Goal: Feedback & Contribution: Leave review/rating

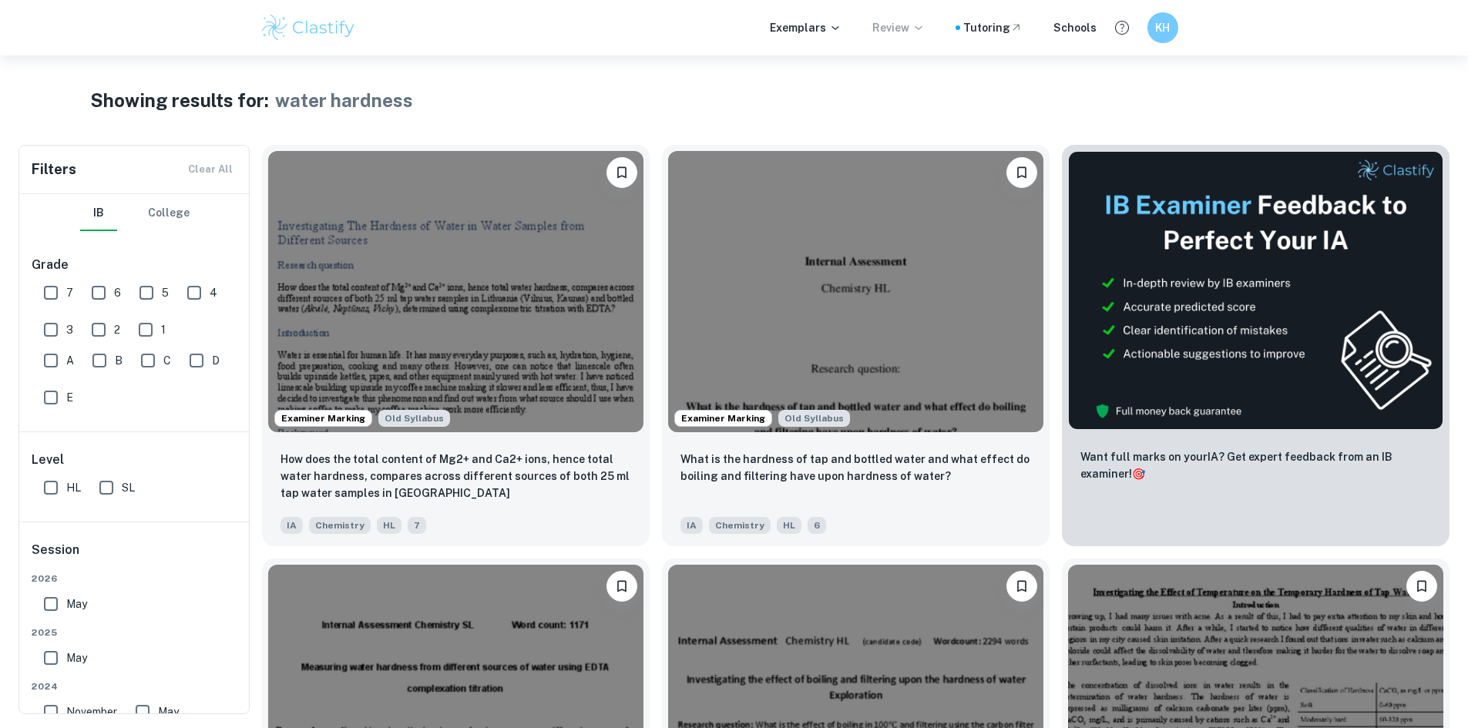
click at [912, 25] on p "Review" at bounding box center [898, 27] width 52 height 17
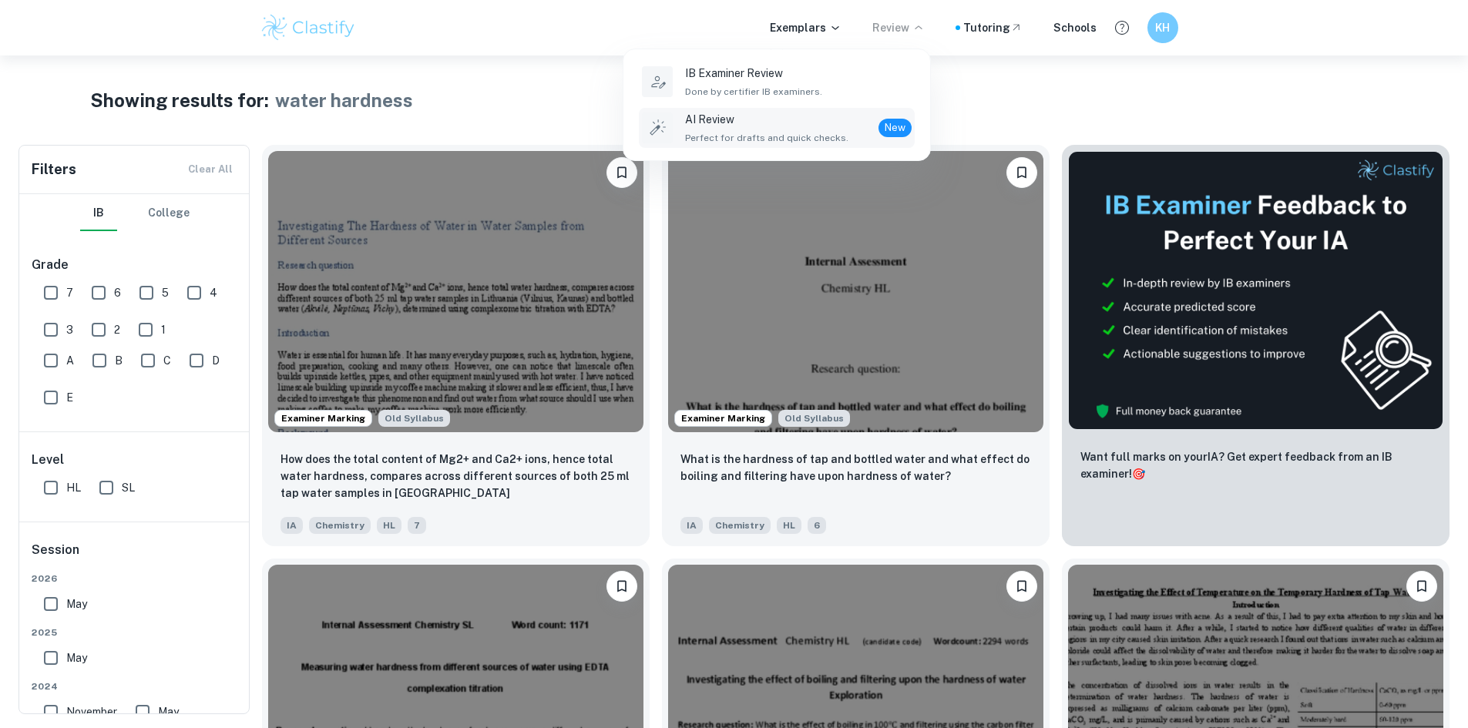
click at [752, 119] on p "AI Review" at bounding box center [766, 119] width 163 height 17
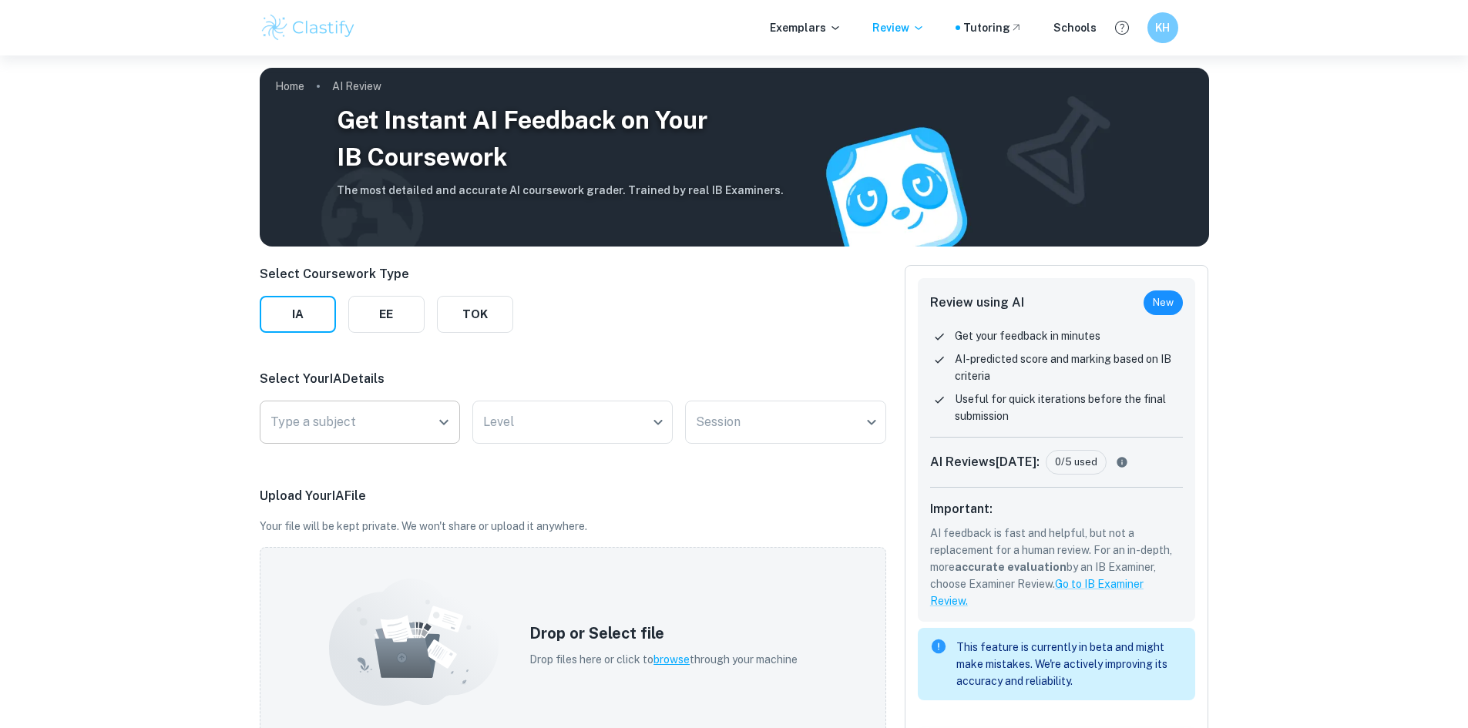
click at [394, 406] on div "Type a subject" at bounding box center [360, 422] width 200 height 43
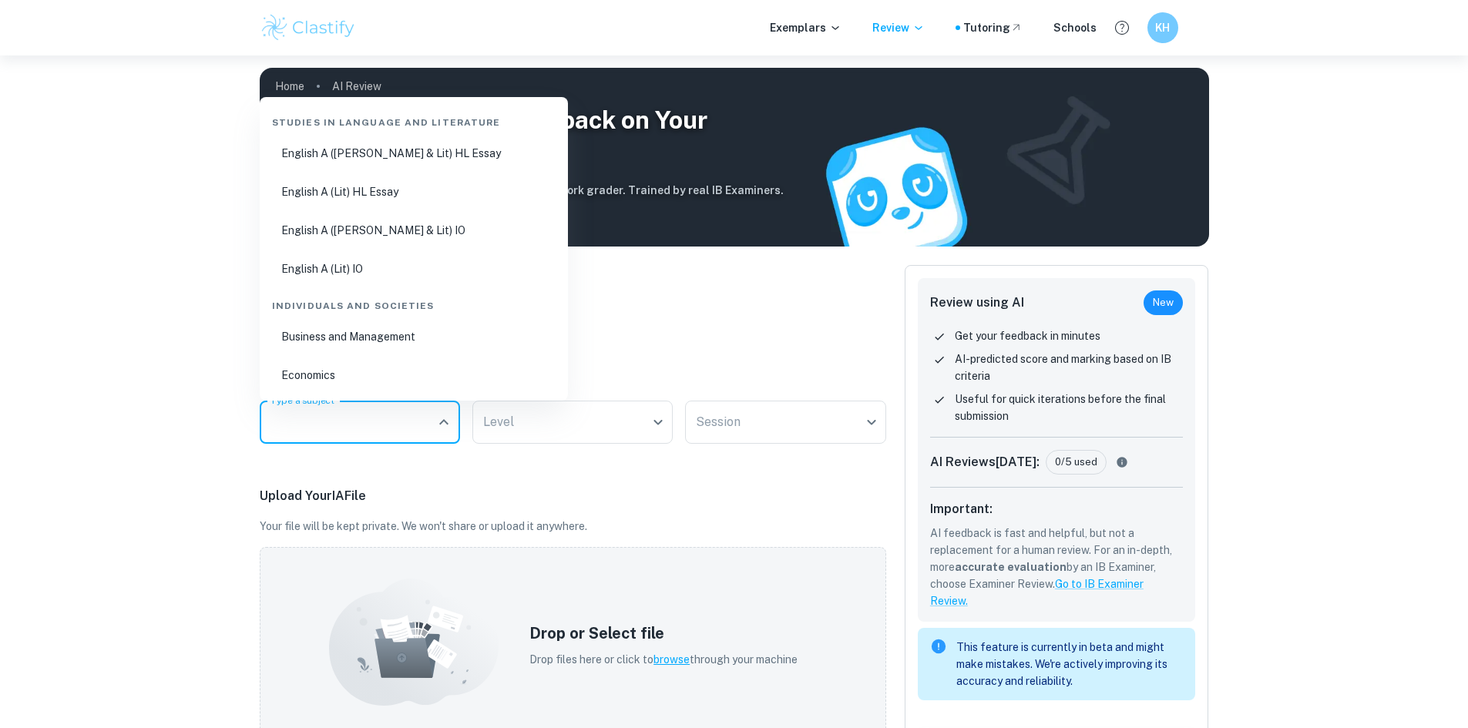
click at [365, 378] on li "Economics" at bounding box center [414, 375] width 296 height 35
type input "Economics"
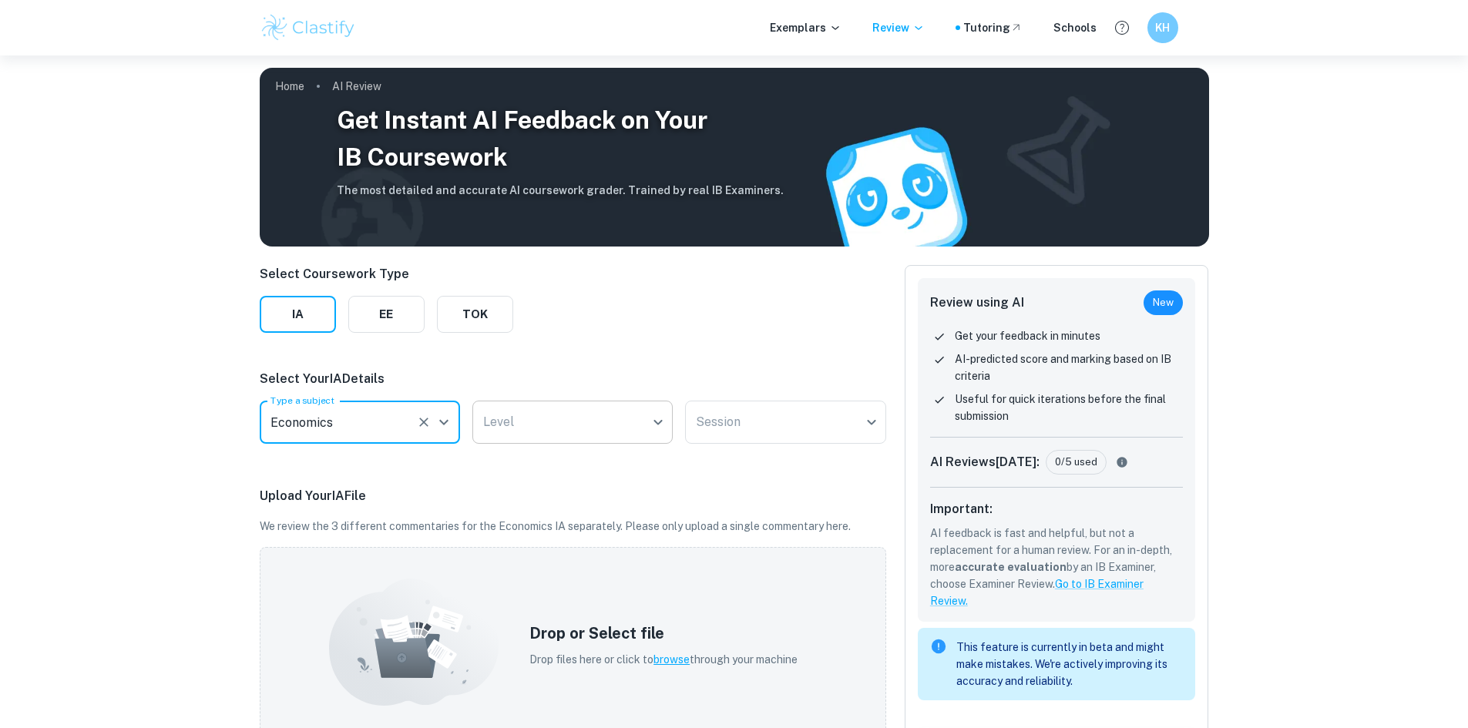
click at [516, 419] on body "We value your privacy We use cookies to enhance your browsing experience, serve…" at bounding box center [734, 419] width 1468 height 728
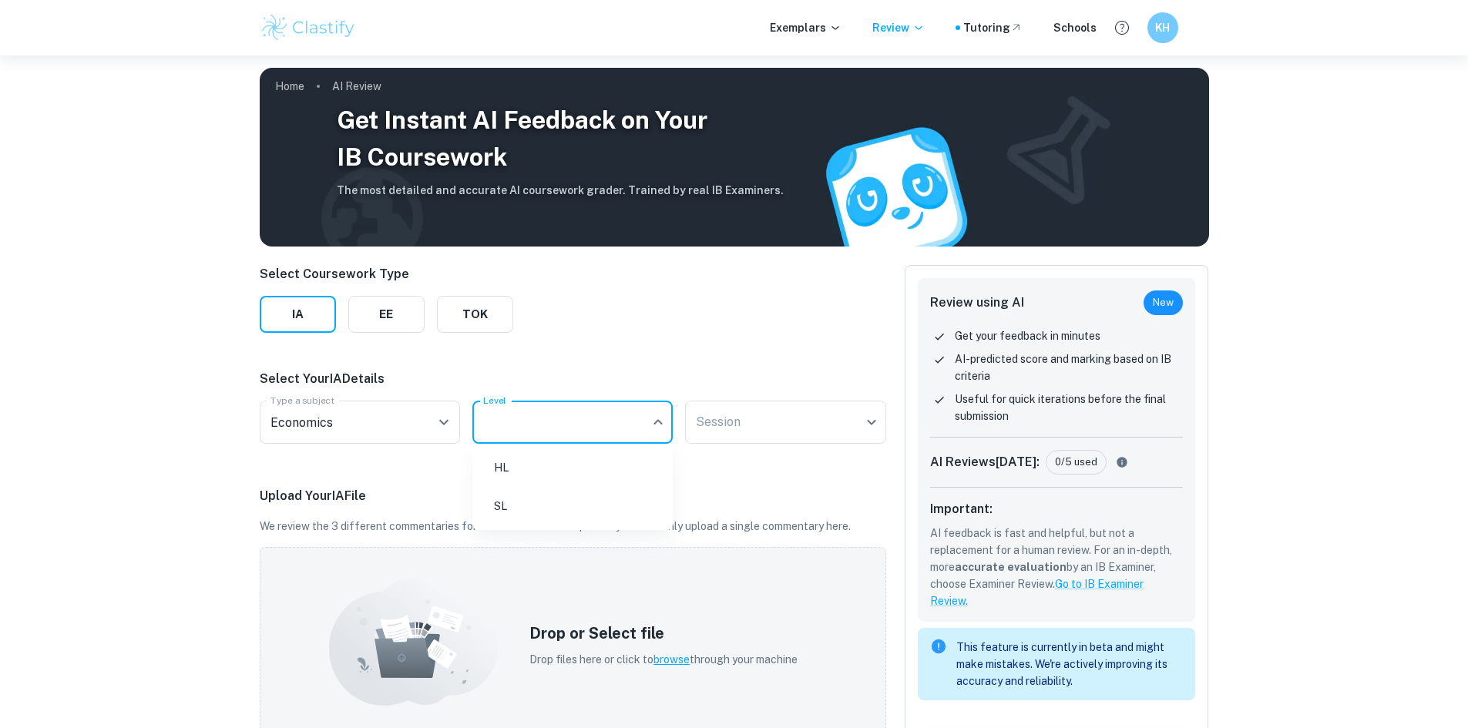
click at [542, 505] on li "SL" at bounding box center [573, 506] width 188 height 35
type input "SL"
click at [776, 438] on body "We value your privacy We use cookies to enhance your browsing experience, serve…" at bounding box center [734, 419] width 1468 height 728
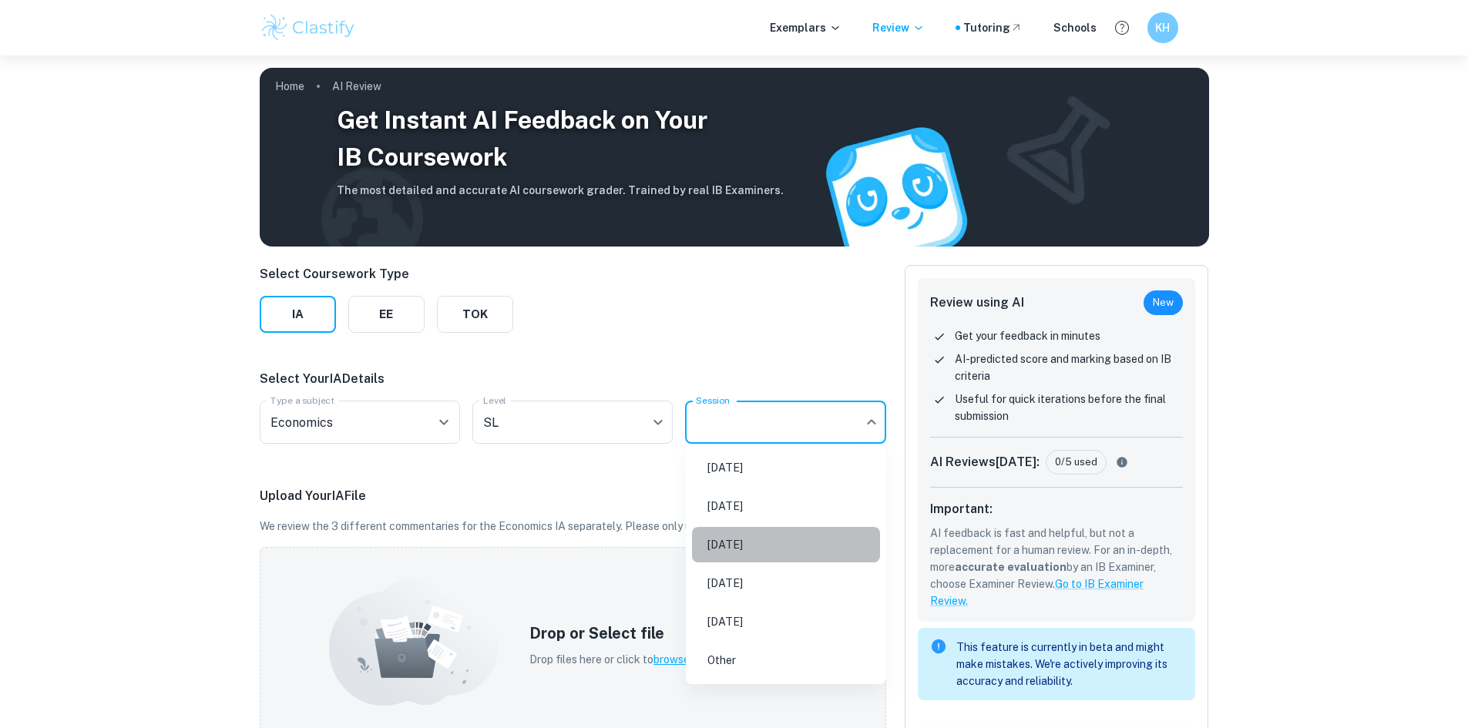
click at [727, 544] on li "[DATE]" at bounding box center [786, 544] width 188 height 35
type input "M26"
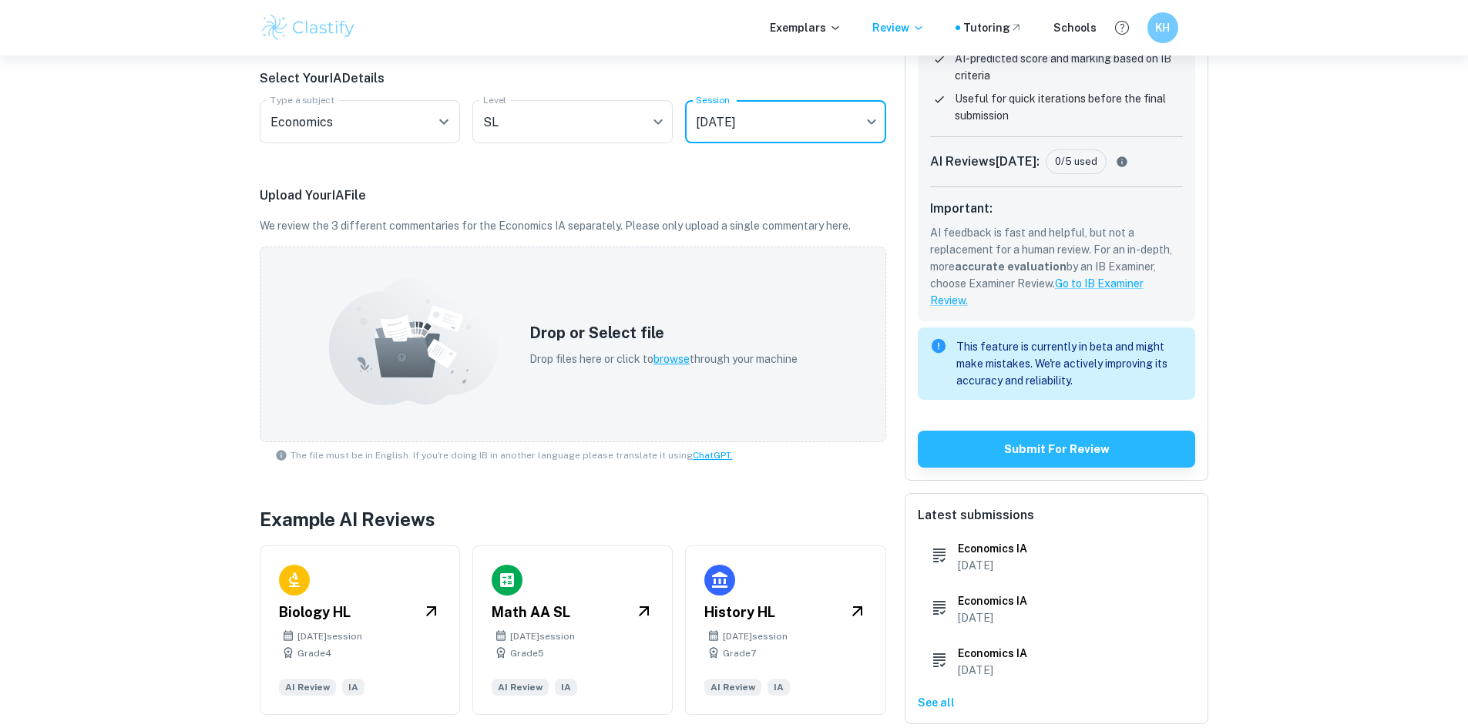
scroll to position [327, 0]
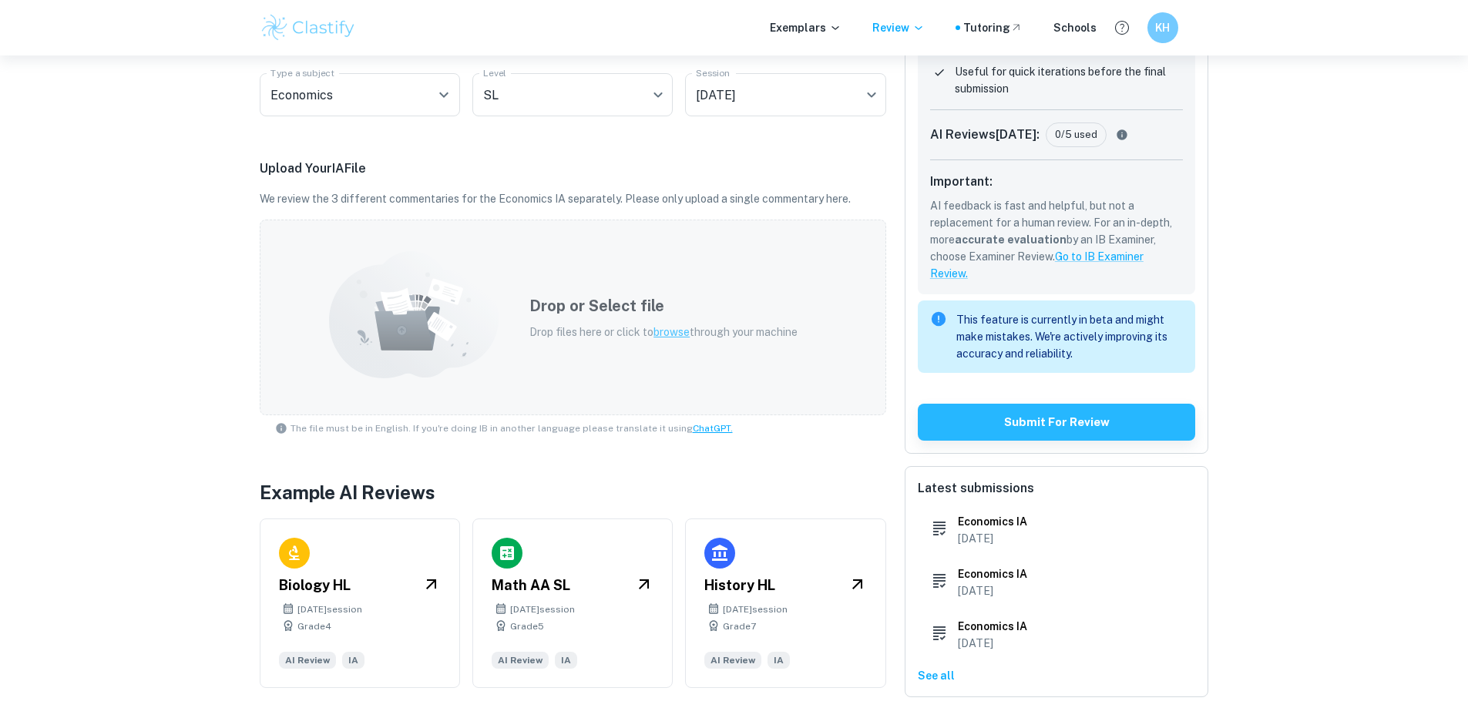
click at [692, 338] on p "Drop files here or click to browse through your machine" at bounding box center [663, 332] width 268 height 17
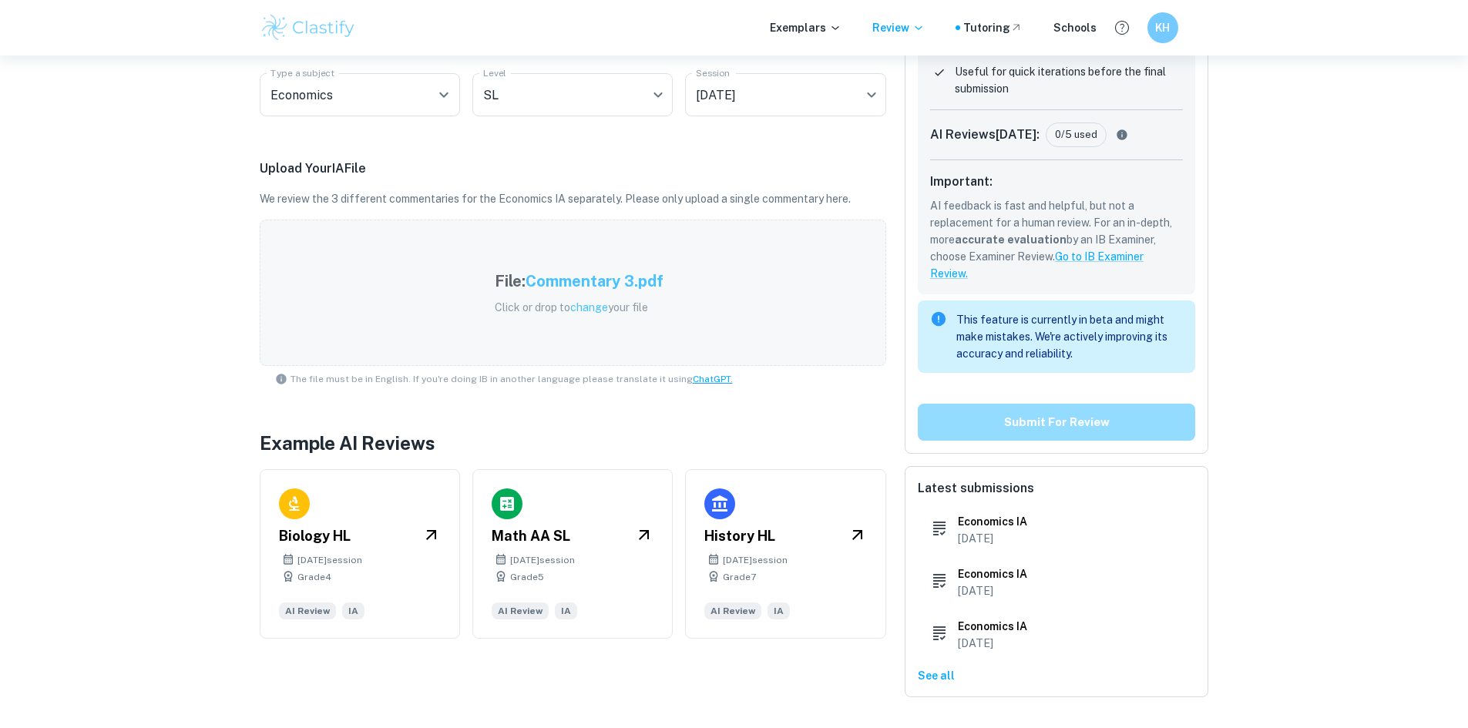
click at [1134, 418] on button "Submit for review" at bounding box center [1057, 422] width 278 height 37
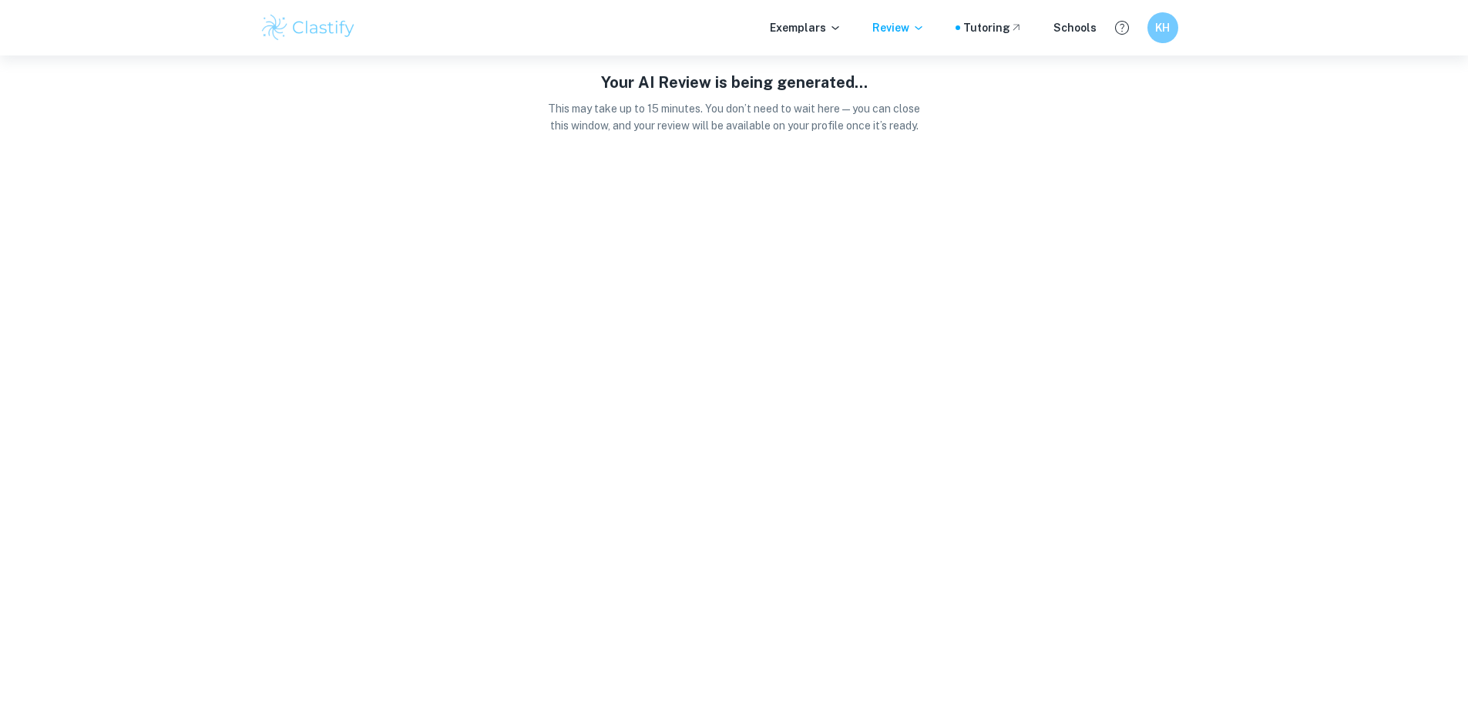
scroll to position [0, 0]
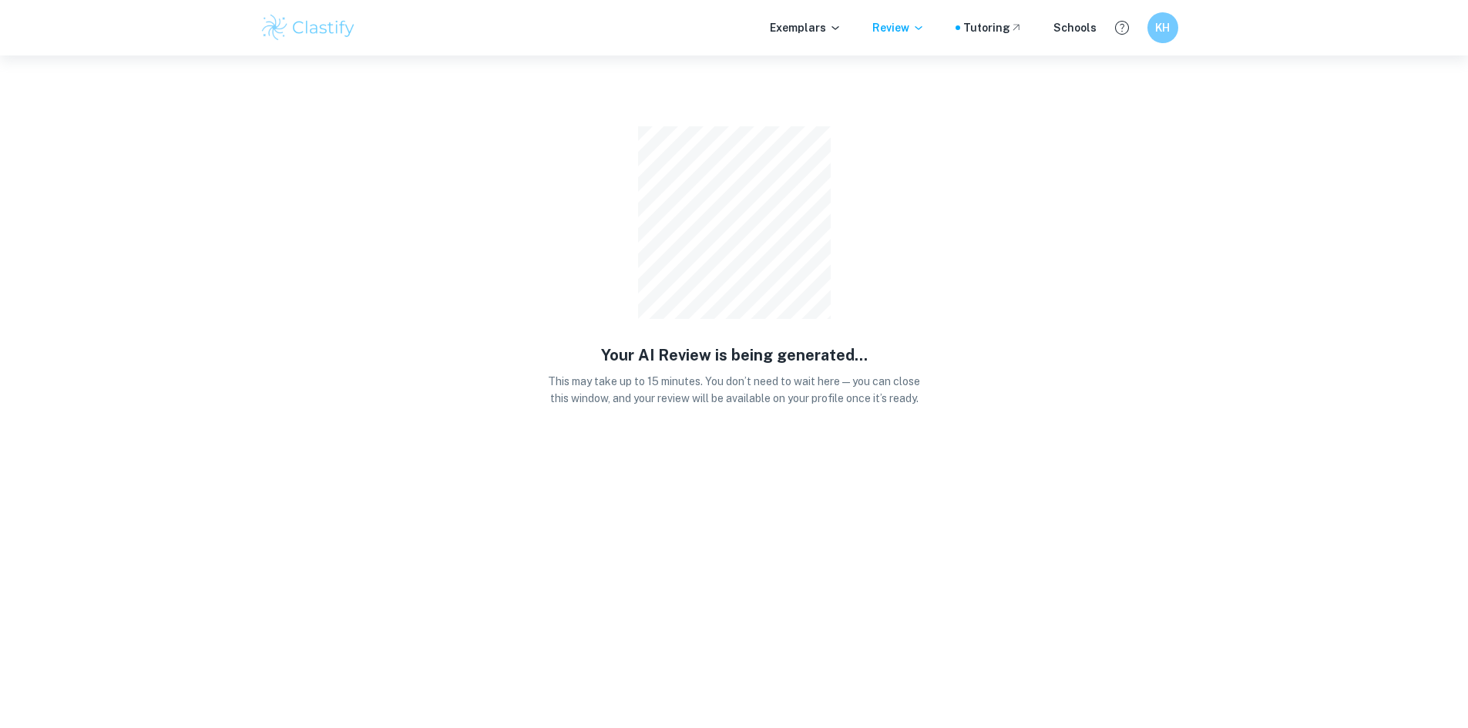
click at [878, 15] on div "Exemplars Review Tutoring Schools KH" at bounding box center [734, 27] width 986 height 31
click at [894, 25] on p "Review" at bounding box center [898, 27] width 52 height 17
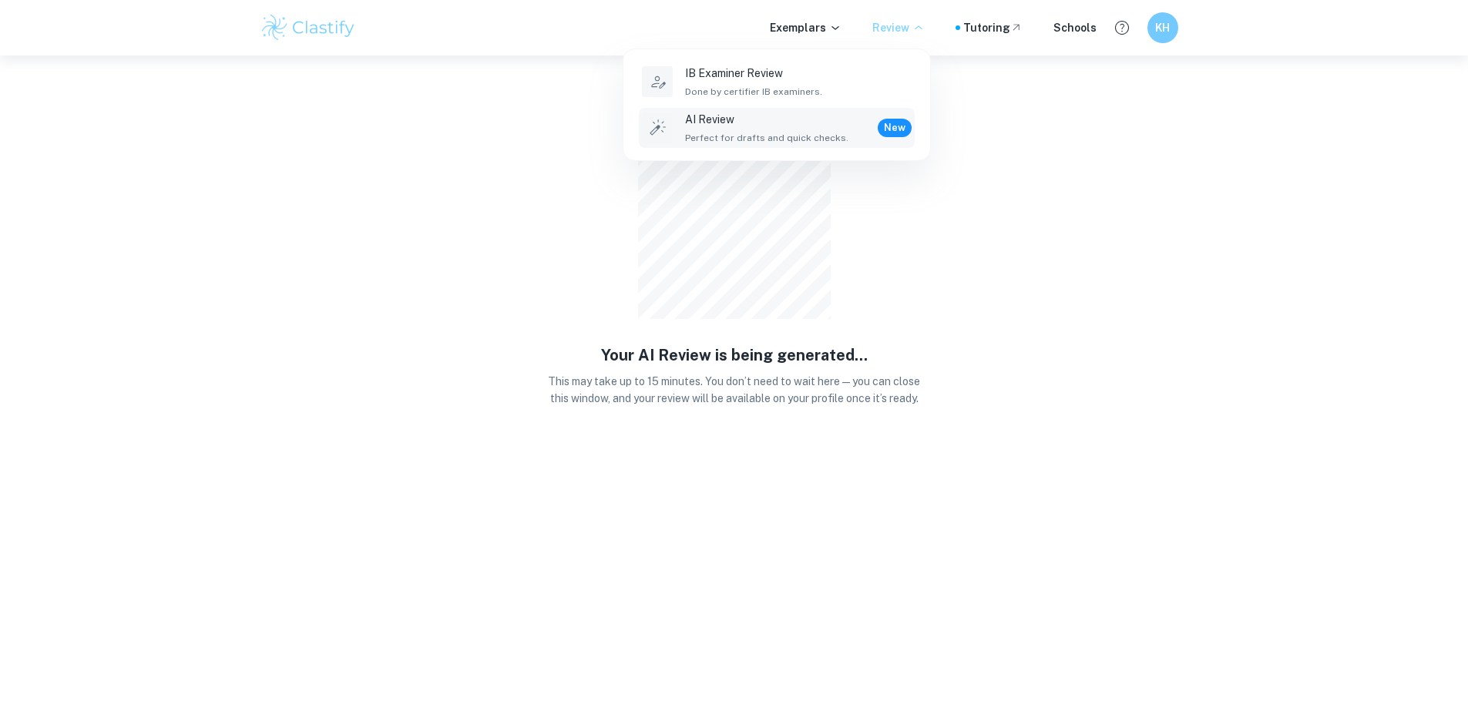
click at [1157, 48] on div at bounding box center [734, 364] width 1468 height 728
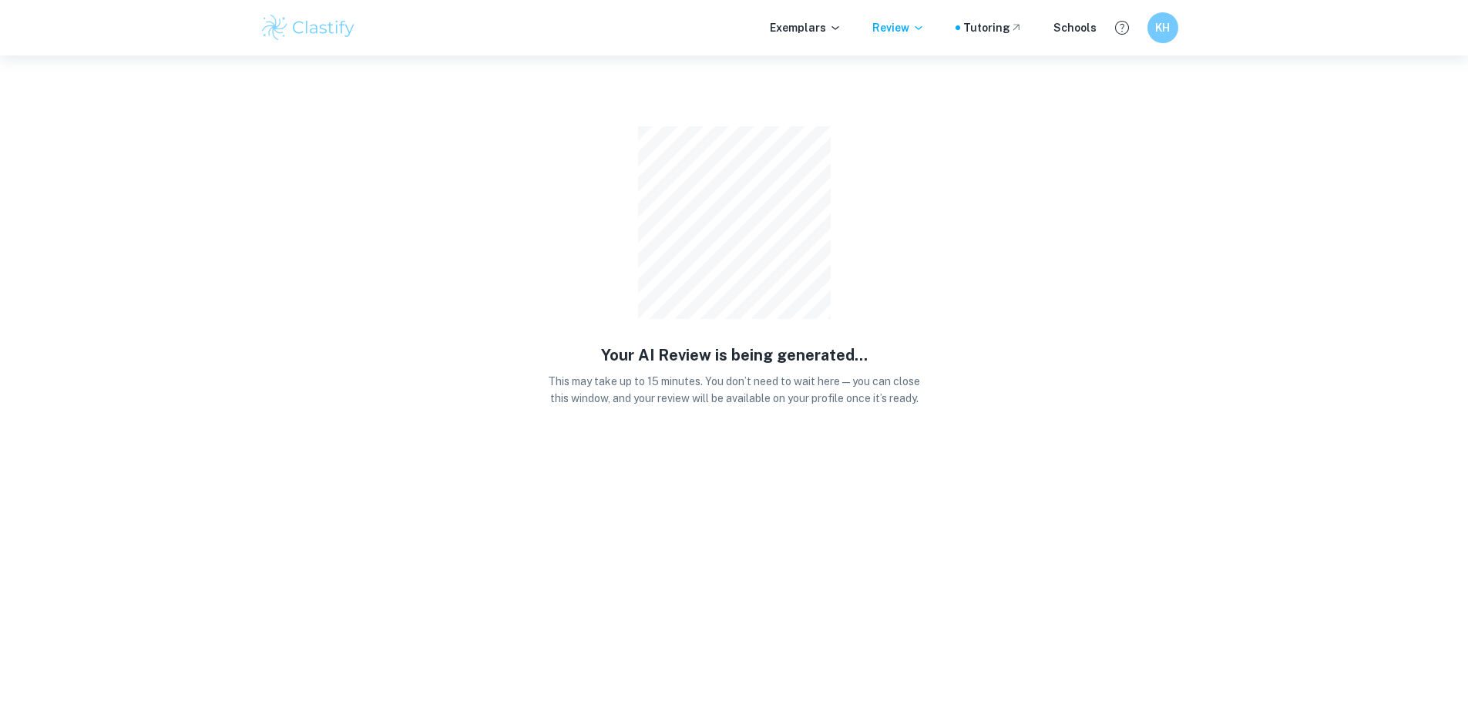
click at [1160, 30] on h6 "KH" at bounding box center [1163, 27] width 18 height 17
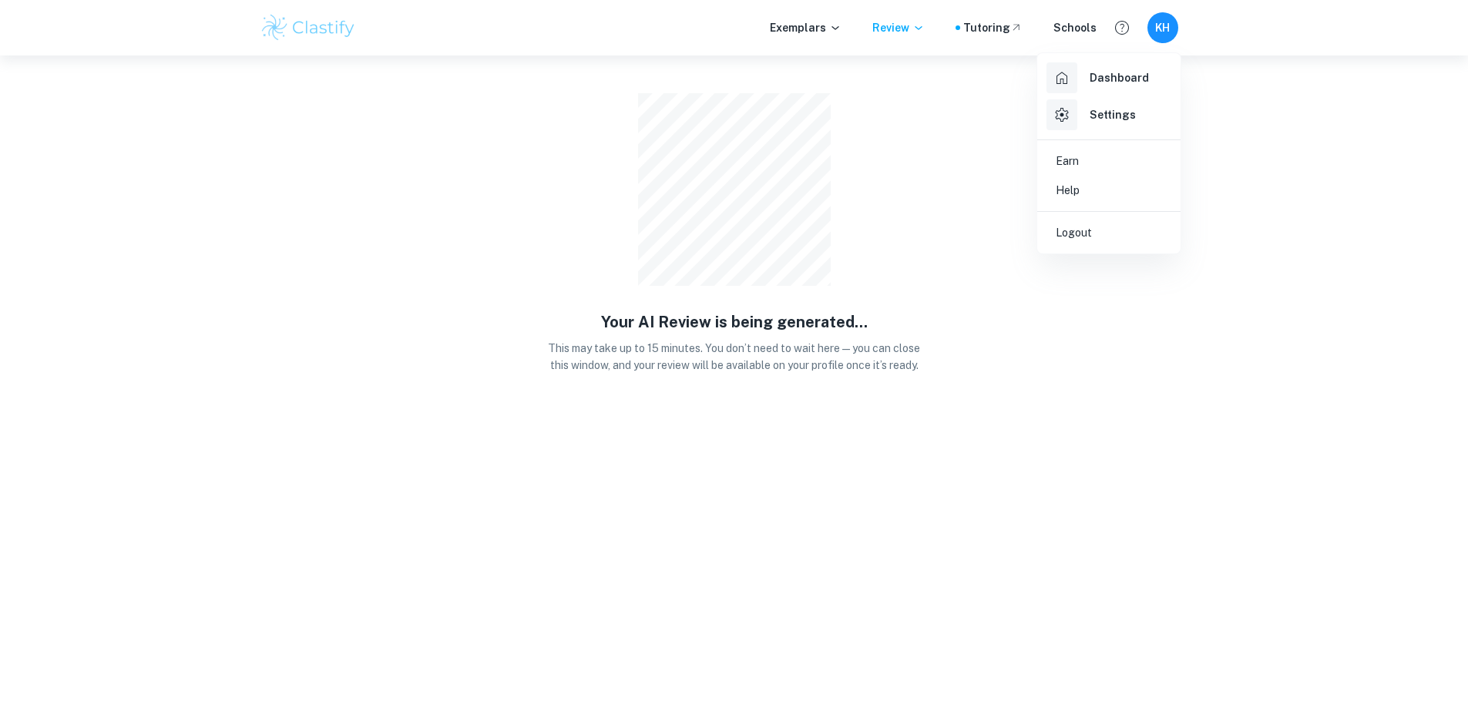
scroll to position [37, 0]
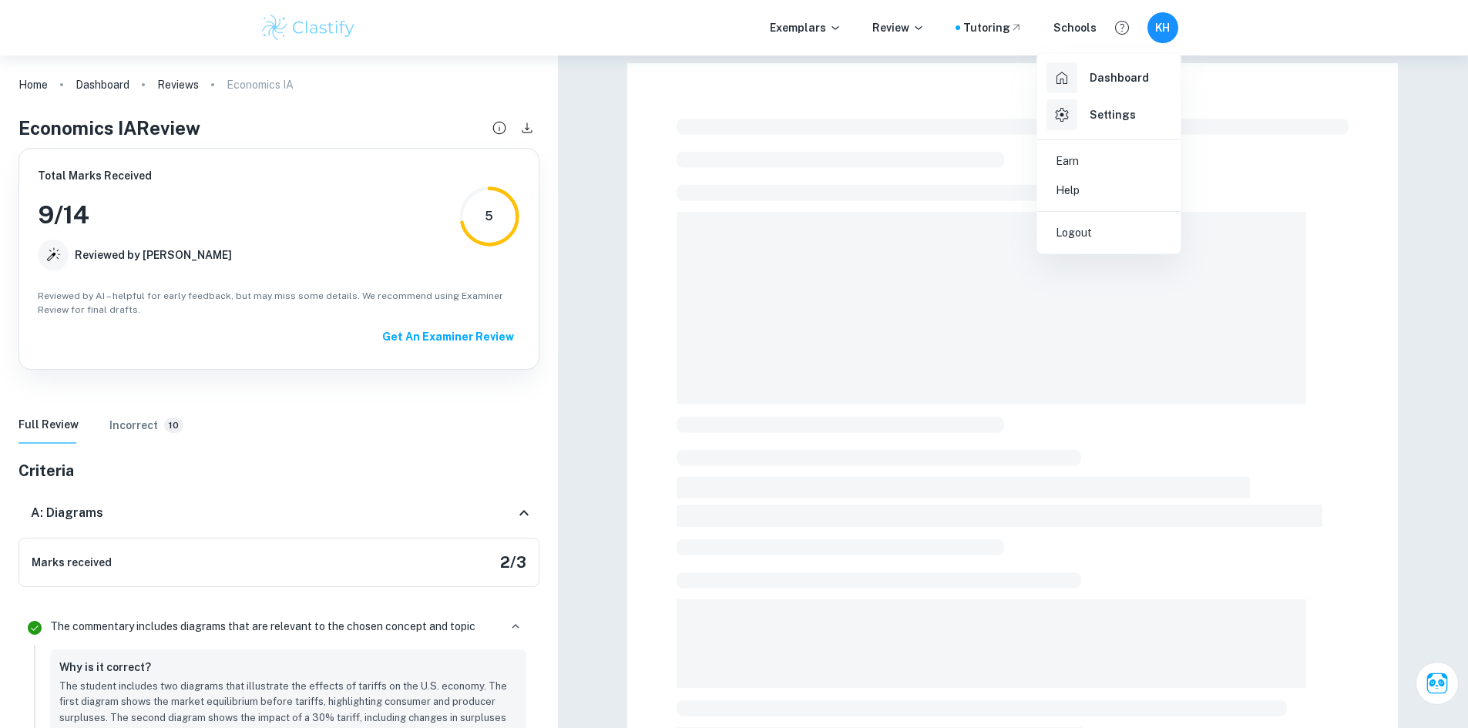
scroll to position [433, 0]
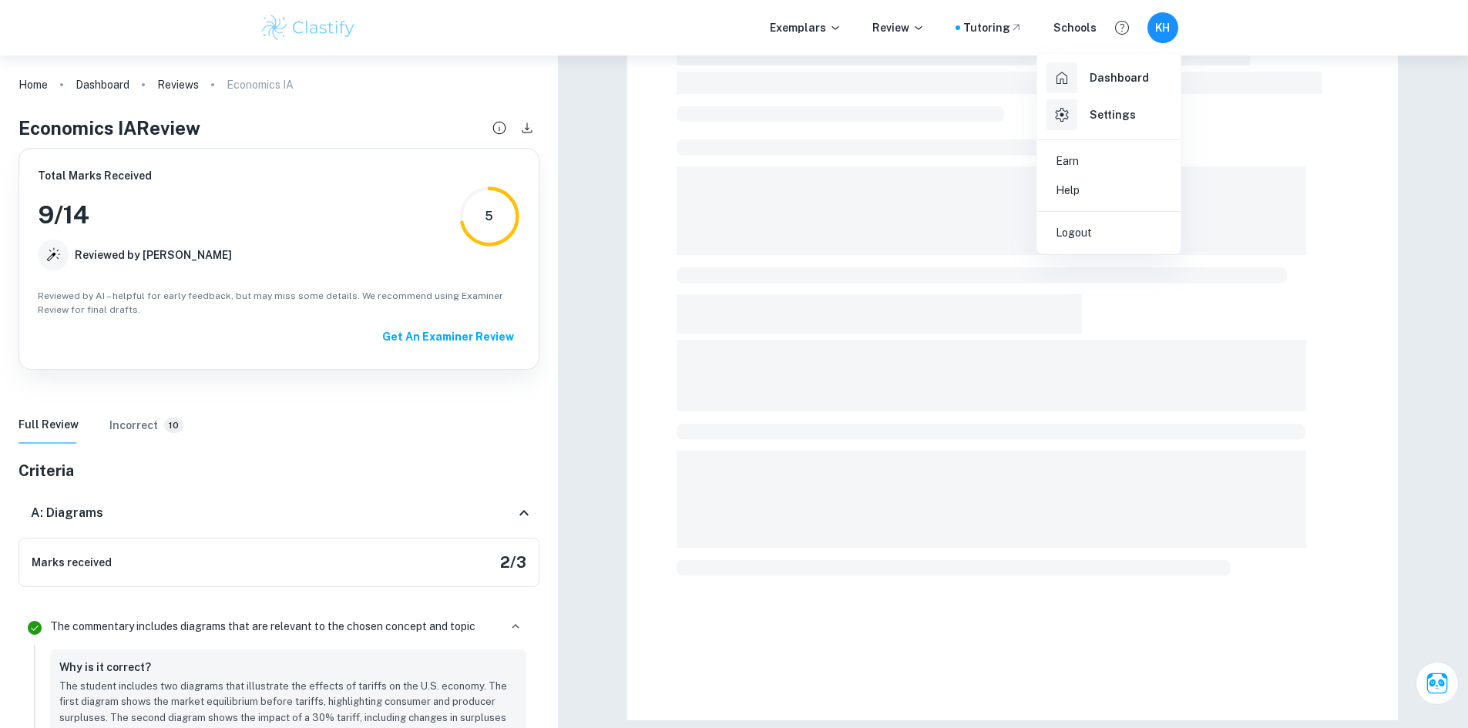
click at [144, 428] on div at bounding box center [734, 364] width 1468 height 728
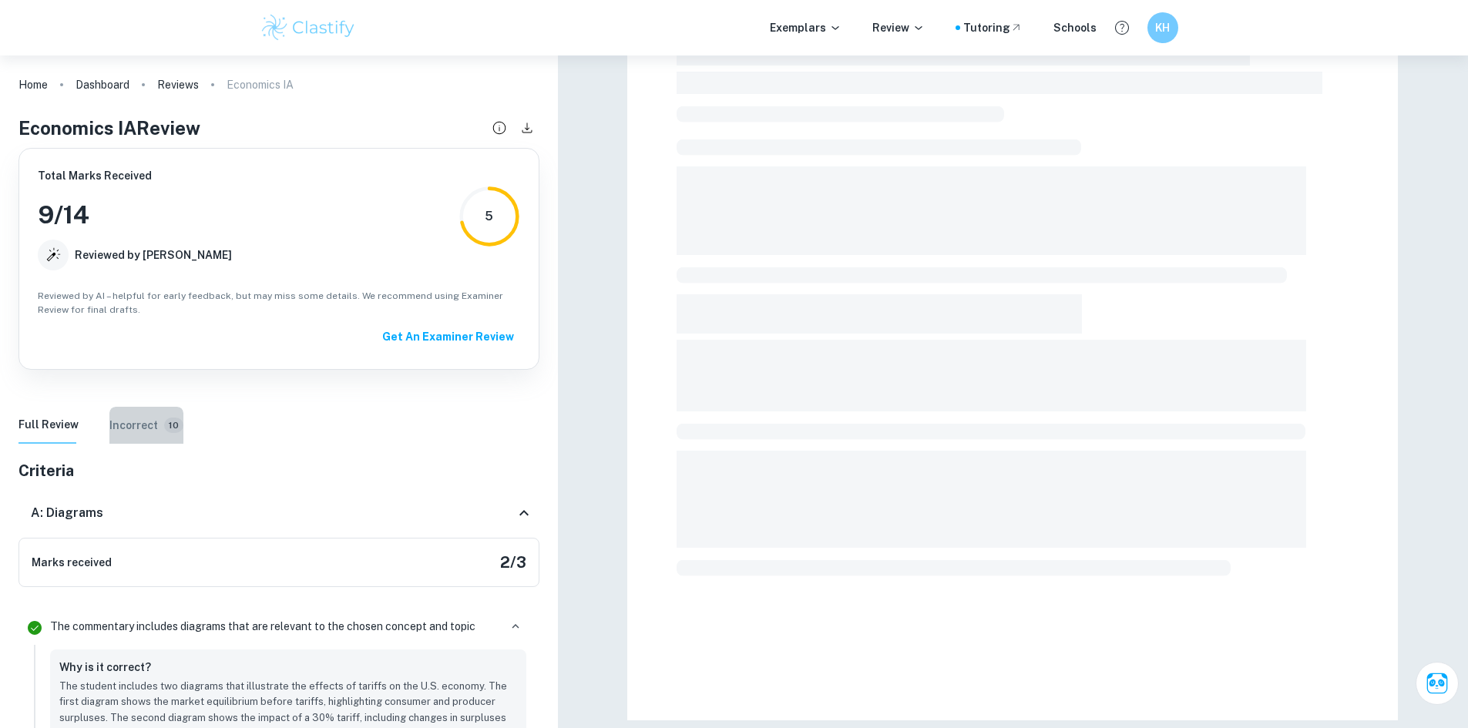
click at [127, 428] on h6 "Incorrect" at bounding box center [133, 425] width 49 height 17
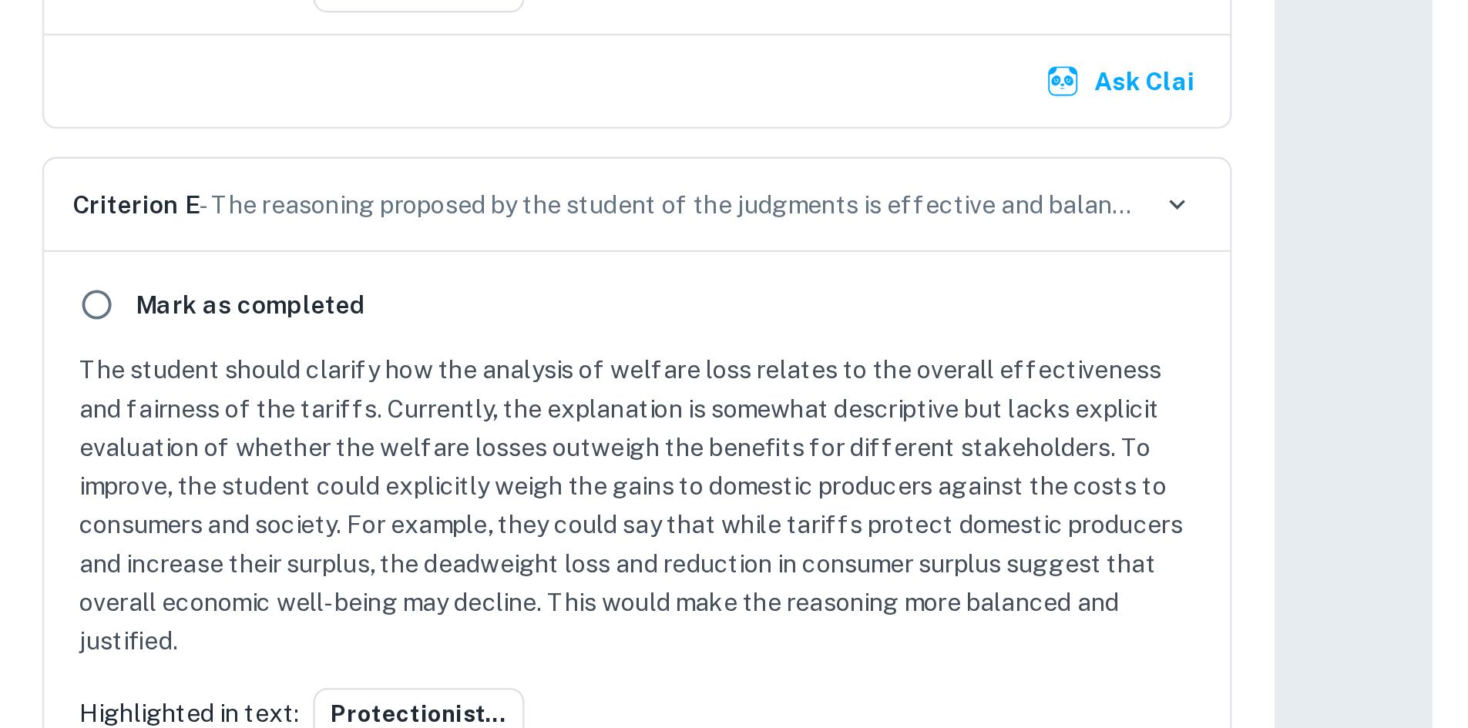
scroll to position [2527, 0]
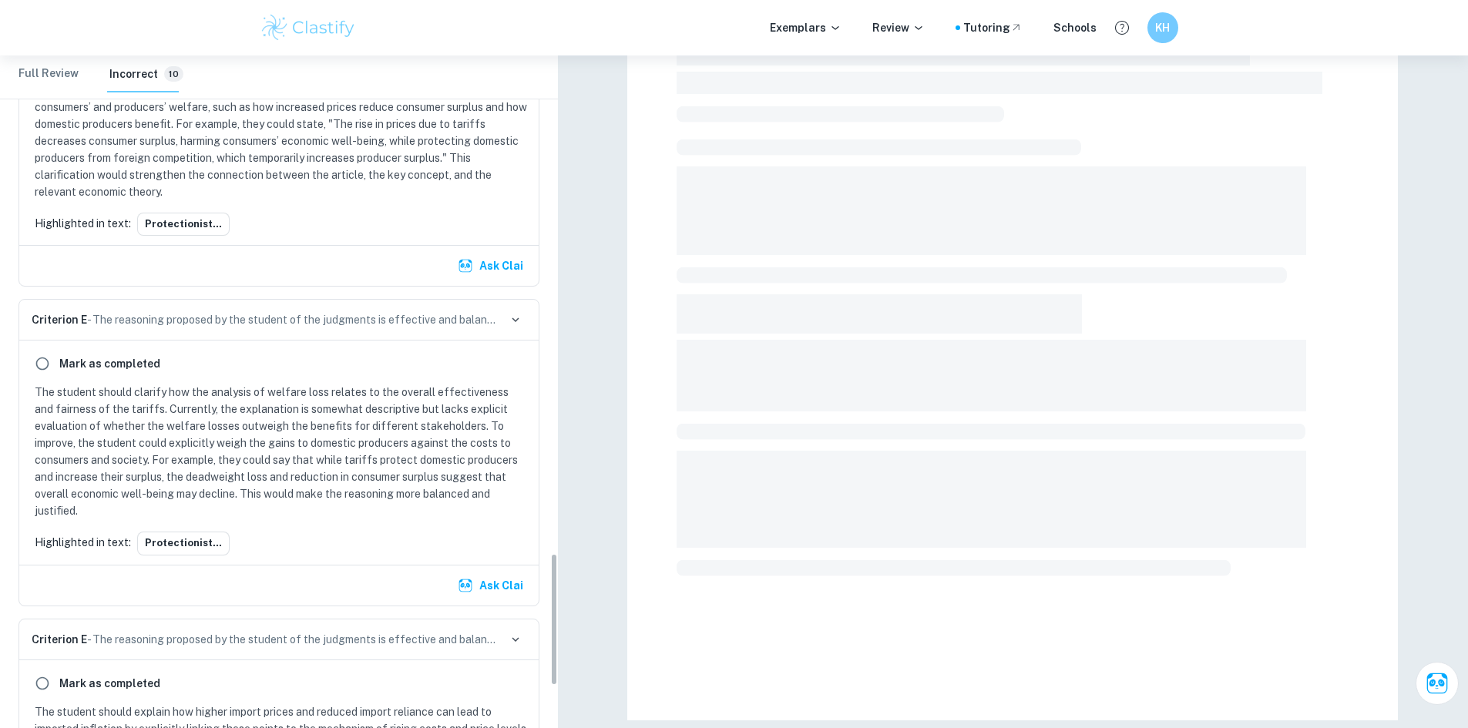
click at [31, 69] on Review "Full Review" at bounding box center [48, 73] width 60 height 37
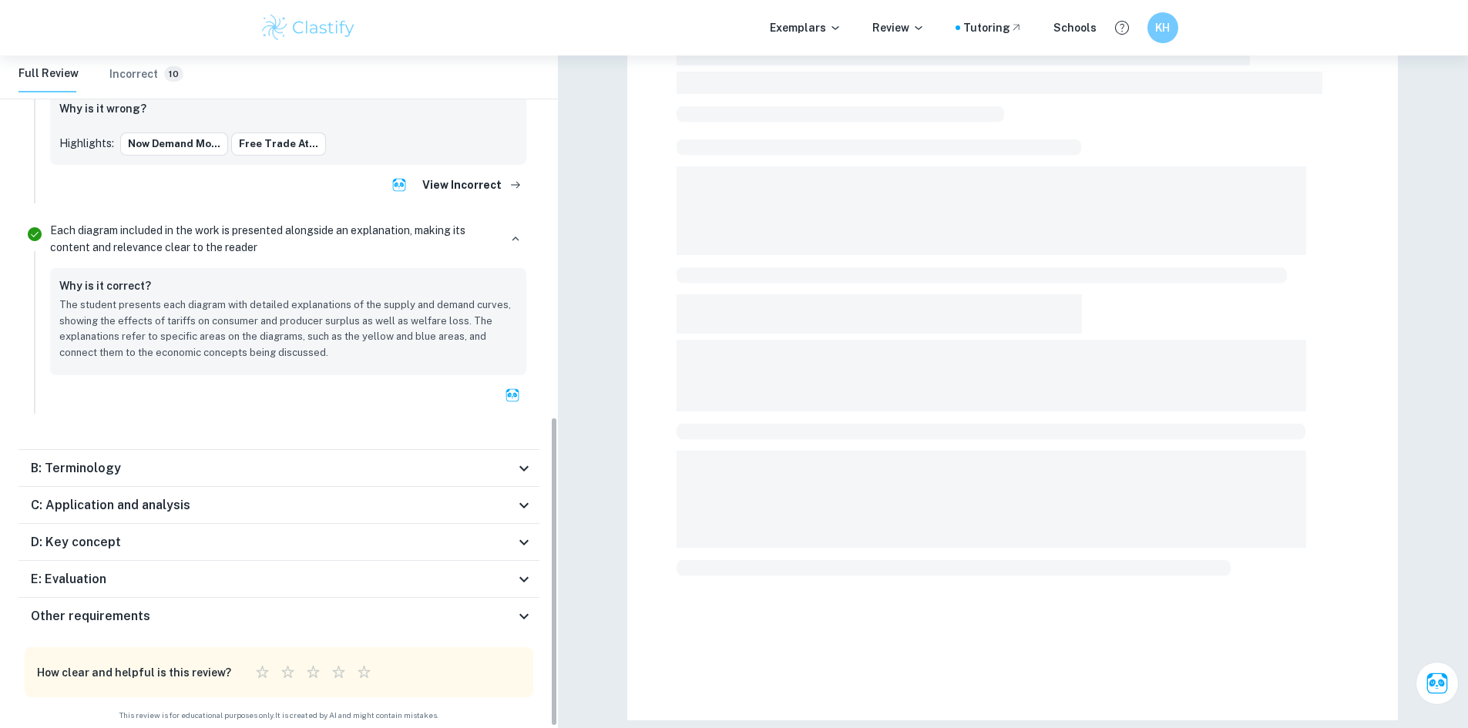
click at [270, 481] on div "B: Terminology" at bounding box center [278, 468] width 521 height 37
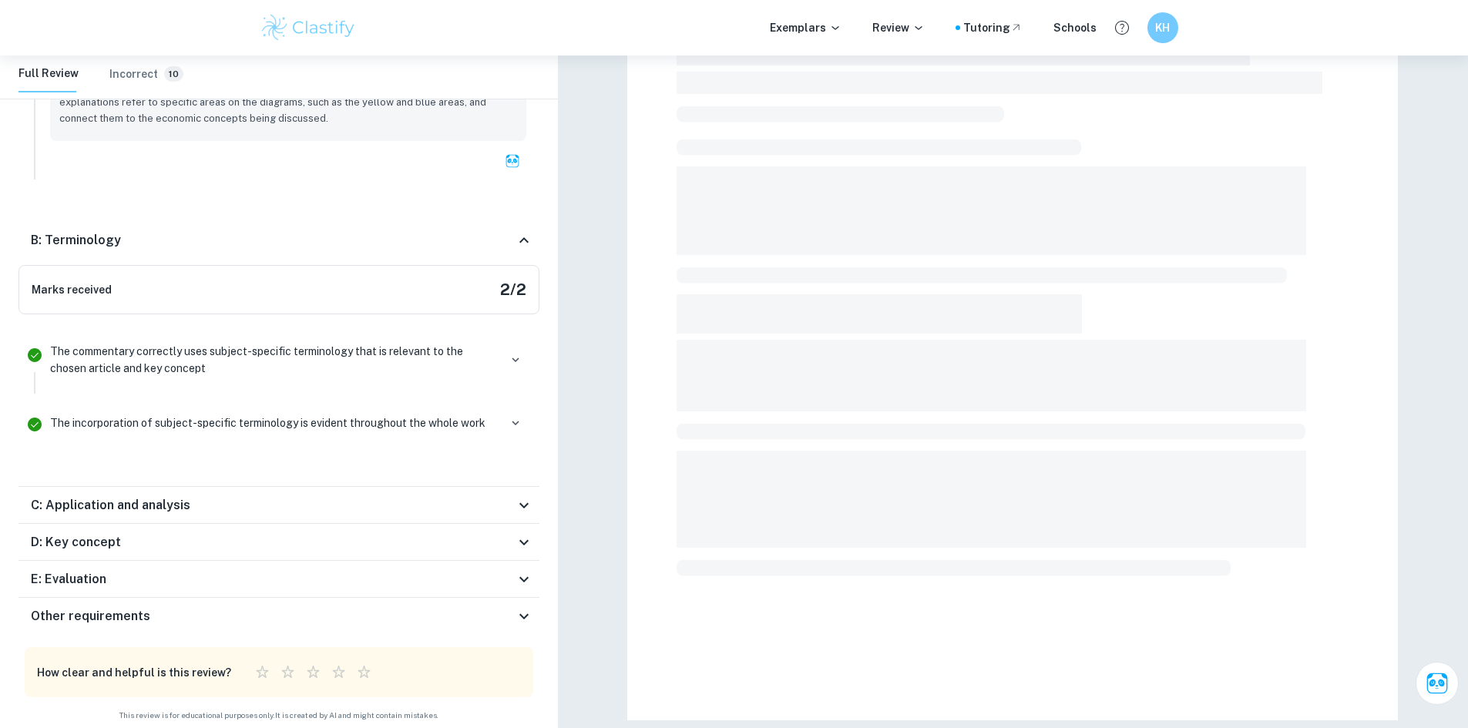
scroll to position [1002, 0]
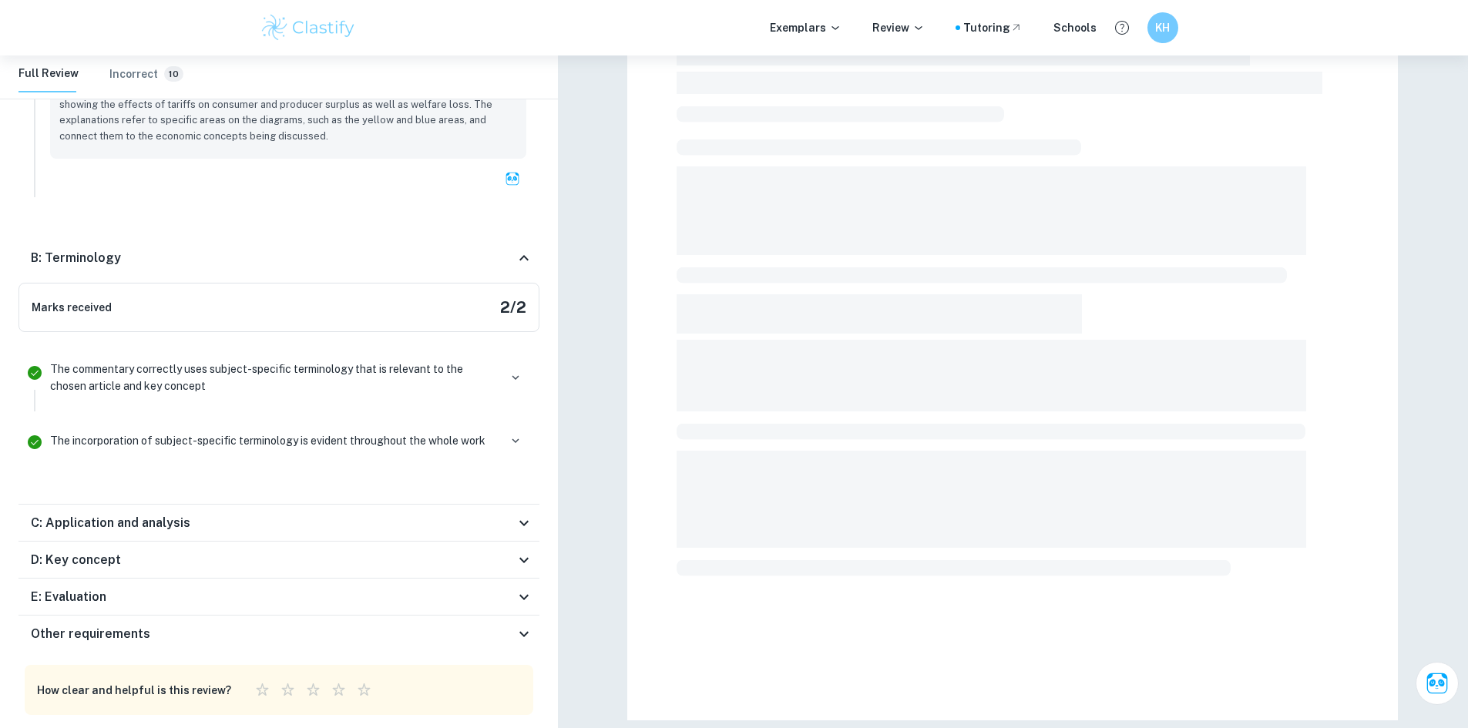
click at [280, 525] on div "C: Application and analysis" at bounding box center [273, 523] width 484 height 18
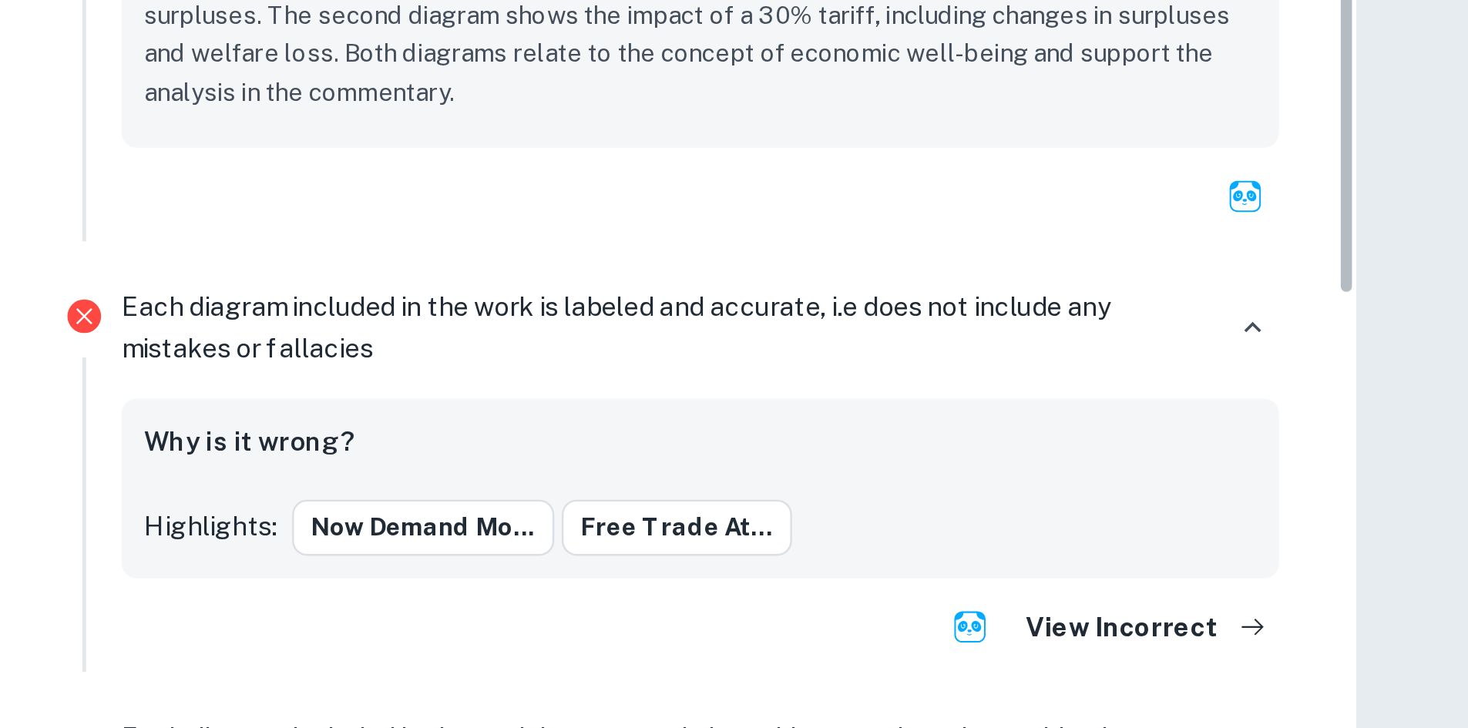
scroll to position [415, 0]
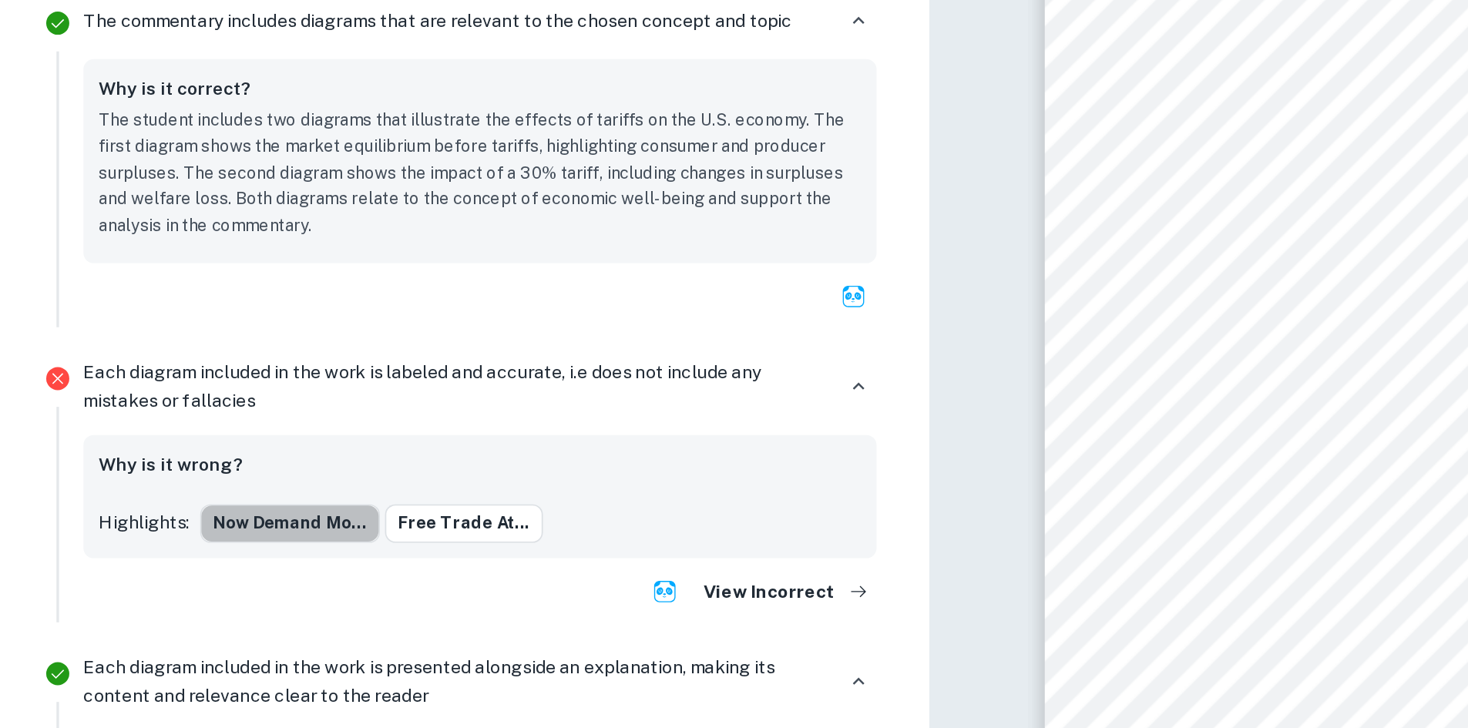
click at [176, 510] on button "now demand mo..." at bounding box center [174, 513] width 108 height 23
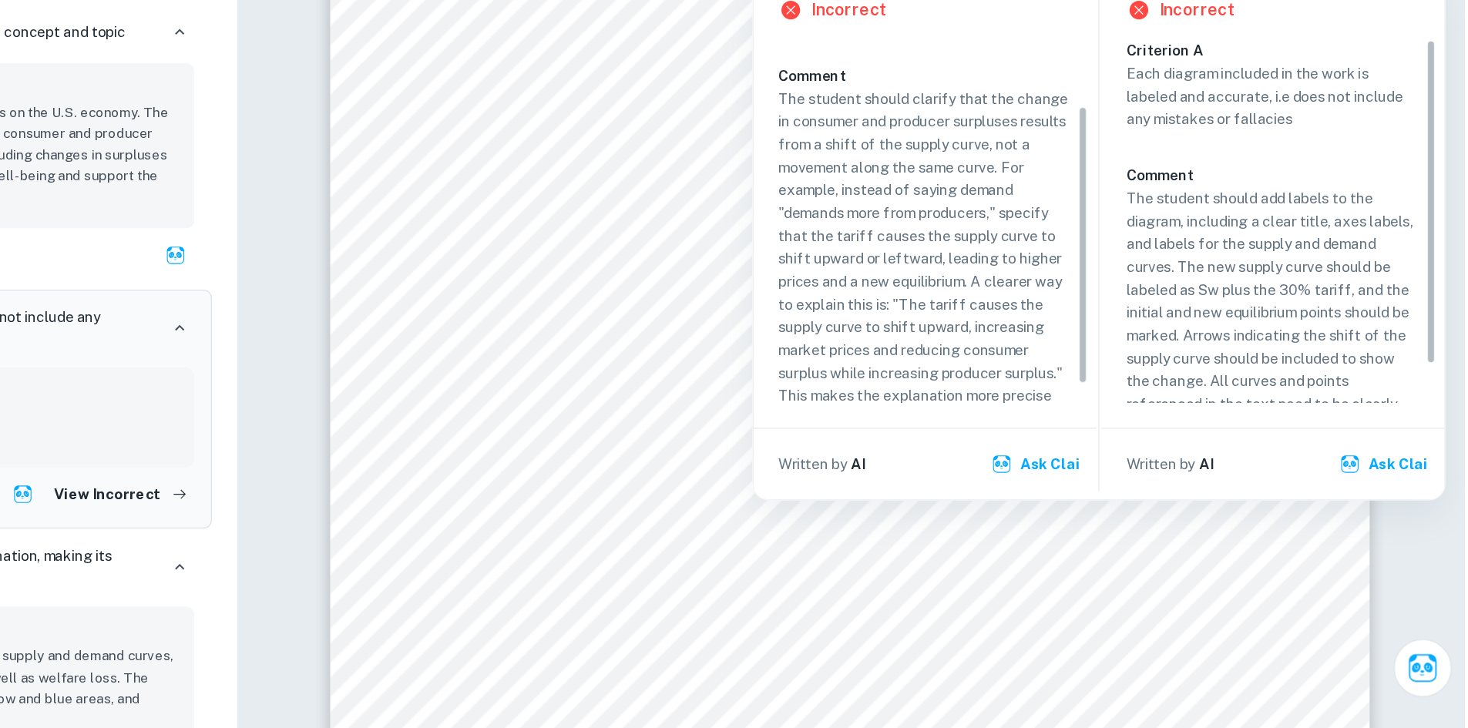
scroll to position [82, 0]
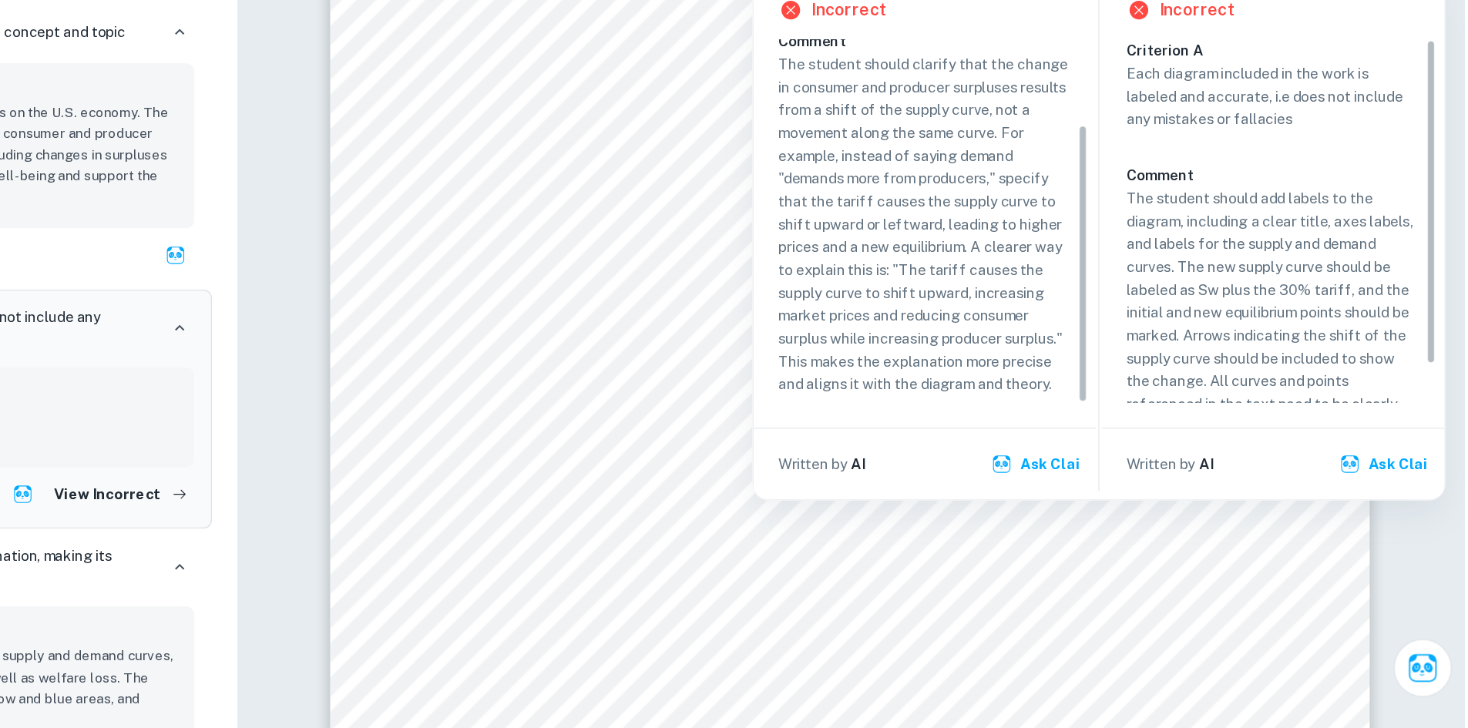
drag, startPoint x: 1187, startPoint y: 377, endPoint x: 1194, endPoint y: 465, distance: 88.9
click at [1194, 465] on div "Incorrect Criterion C The presented economic theory is effectively analyzed by …" at bounding box center [1068, 363] width 254 height 391
drag, startPoint x: 1452, startPoint y: 359, endPoint x: 1454, endPoint y: 395, distance: 35.5
drag, startPoint x: 1445, startPoint y: 380, endPoint x: 1458, endPoint y: 446, distance: 67.6
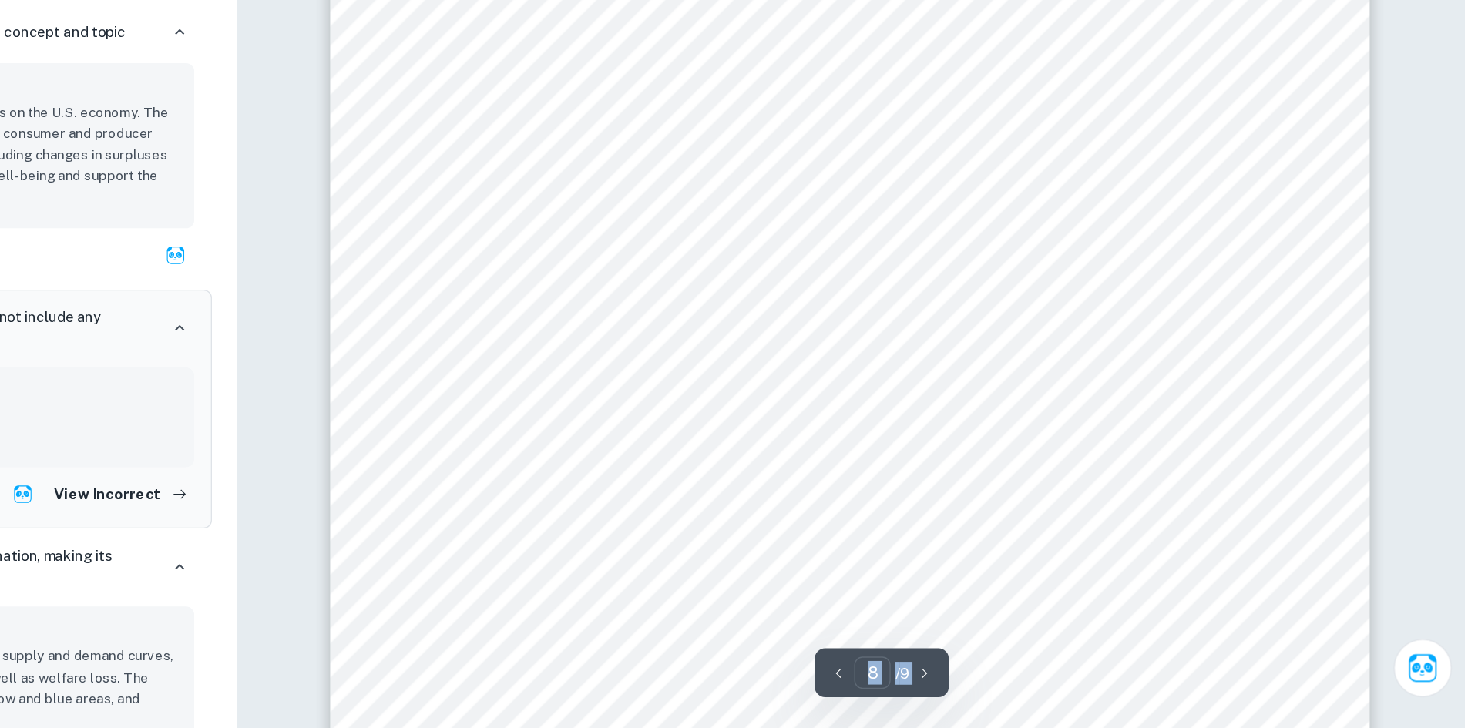
click at [1158, 520] on div "The intersection between Sw + 30% tariff and S (domestic) and D represents the …" at bounding box center [1012, 421] width 771 height 1089
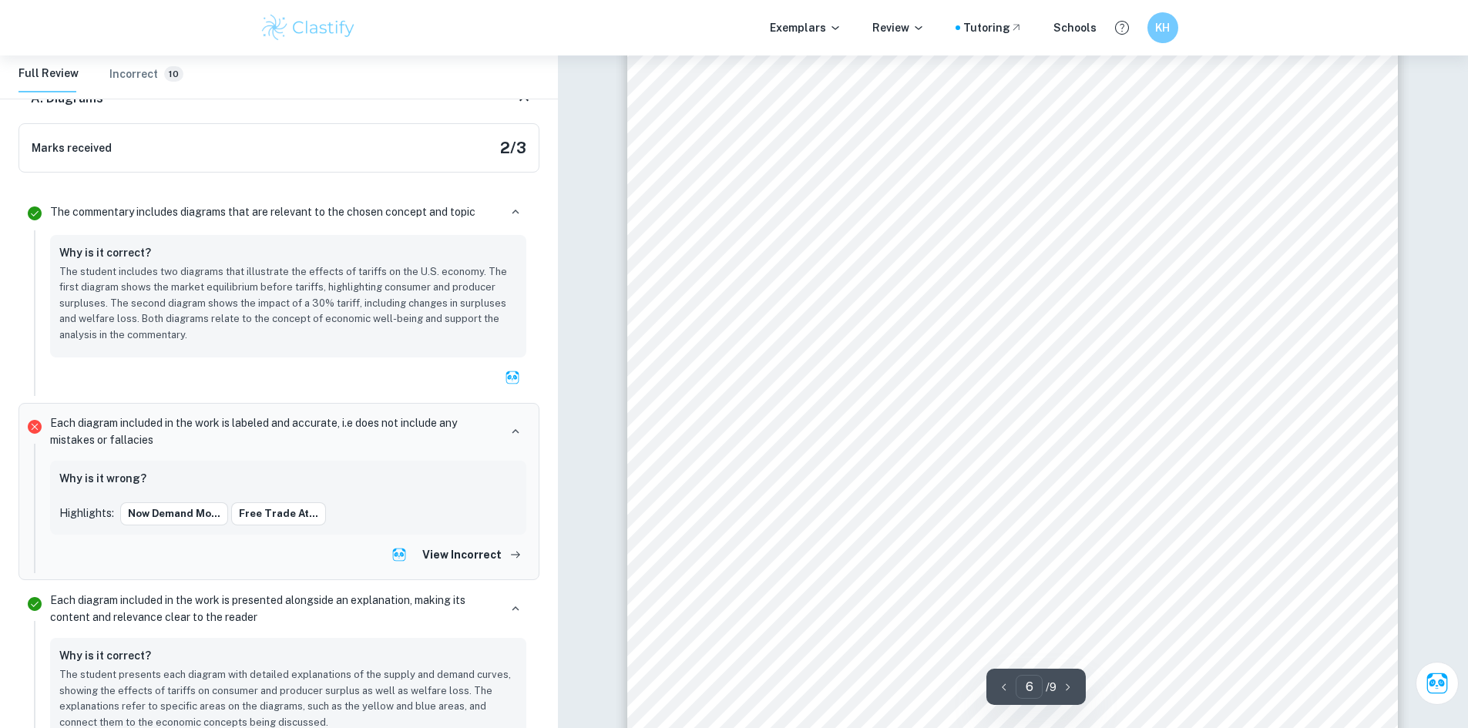
scroll to position [5609, 0]
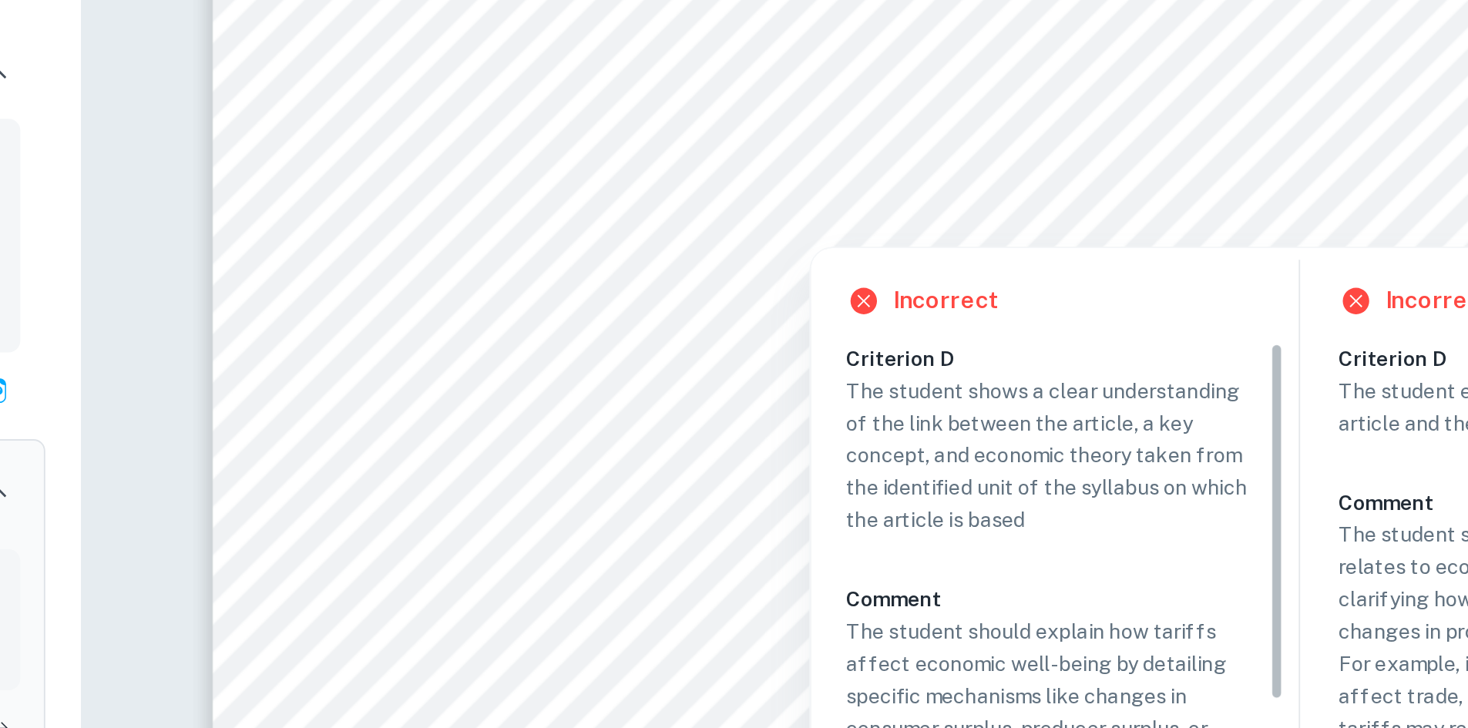
drag, startPoint x: 1021, startPoint y: 362, endPoint x: 1035, endPoint y: 391, distance: 32.4
click at [1015, 391] on p "The student shows a clear understanding of the link between the article, a key …" at bounding box center [1067, 411] width 217 height 85
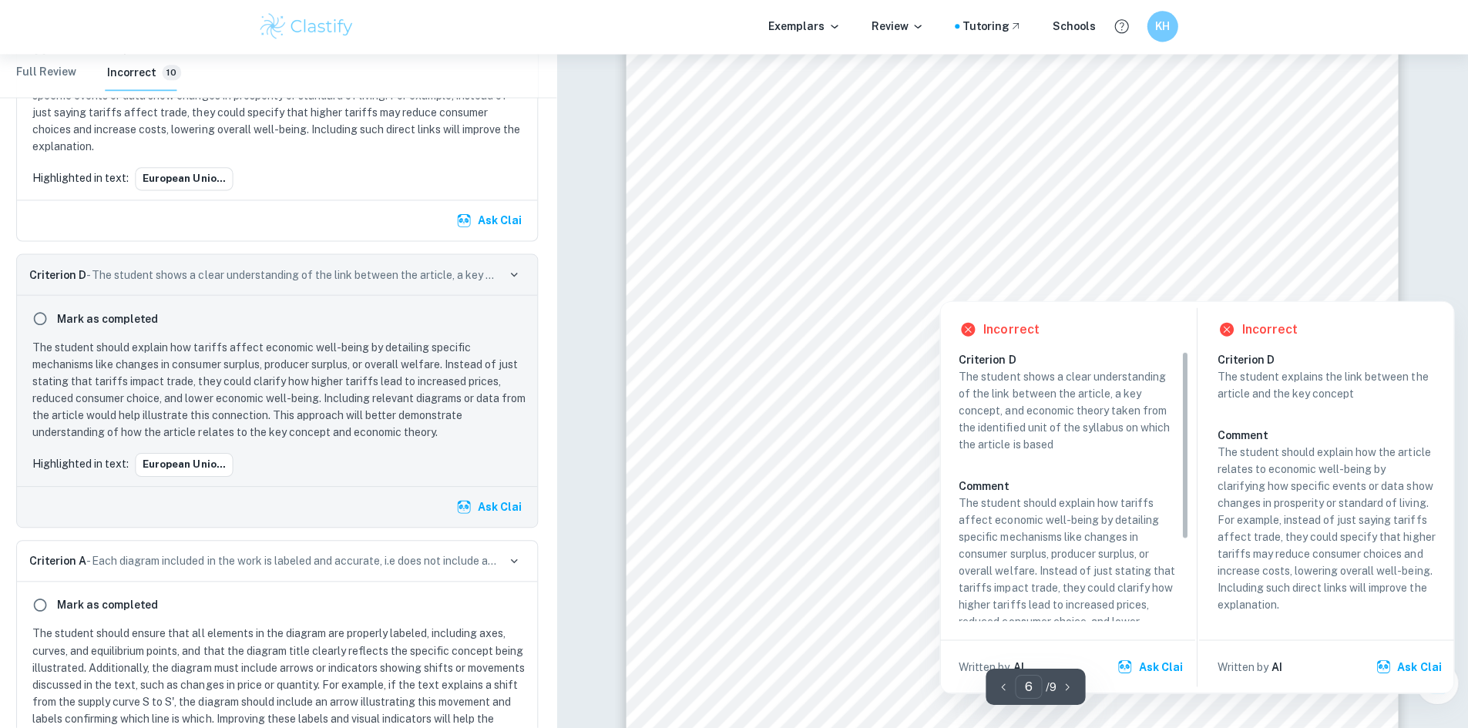
scroll to position [5608, 0]
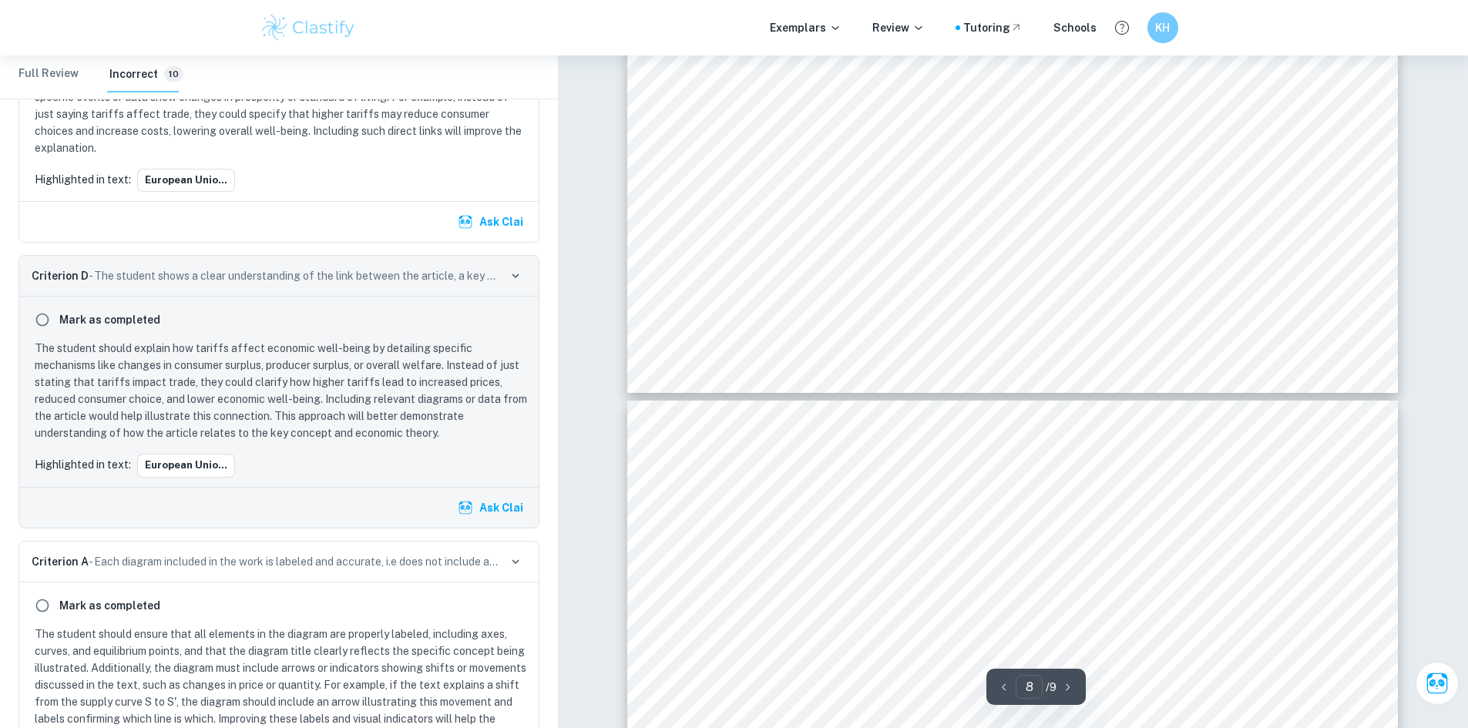
type input "7"
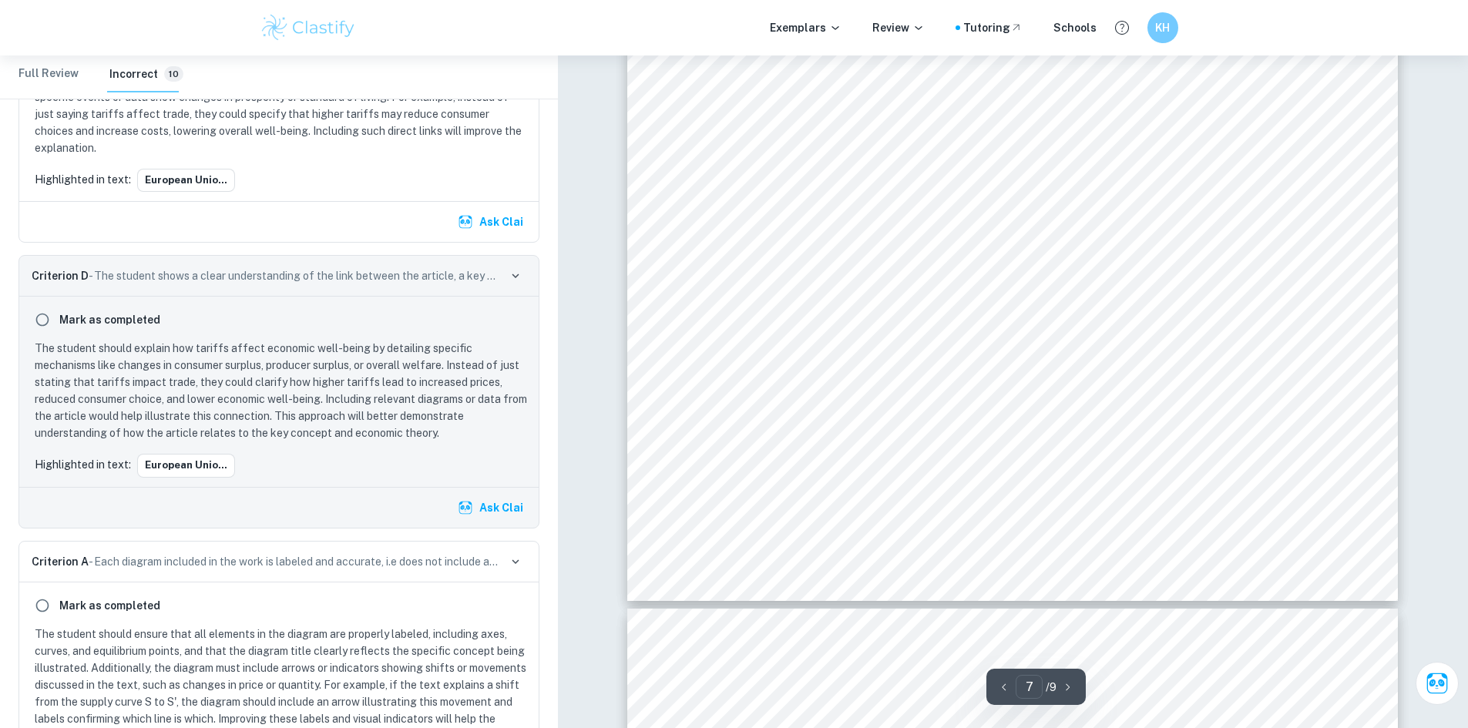
scroll to position [7062, 0]
